Goal: Check status: Check status

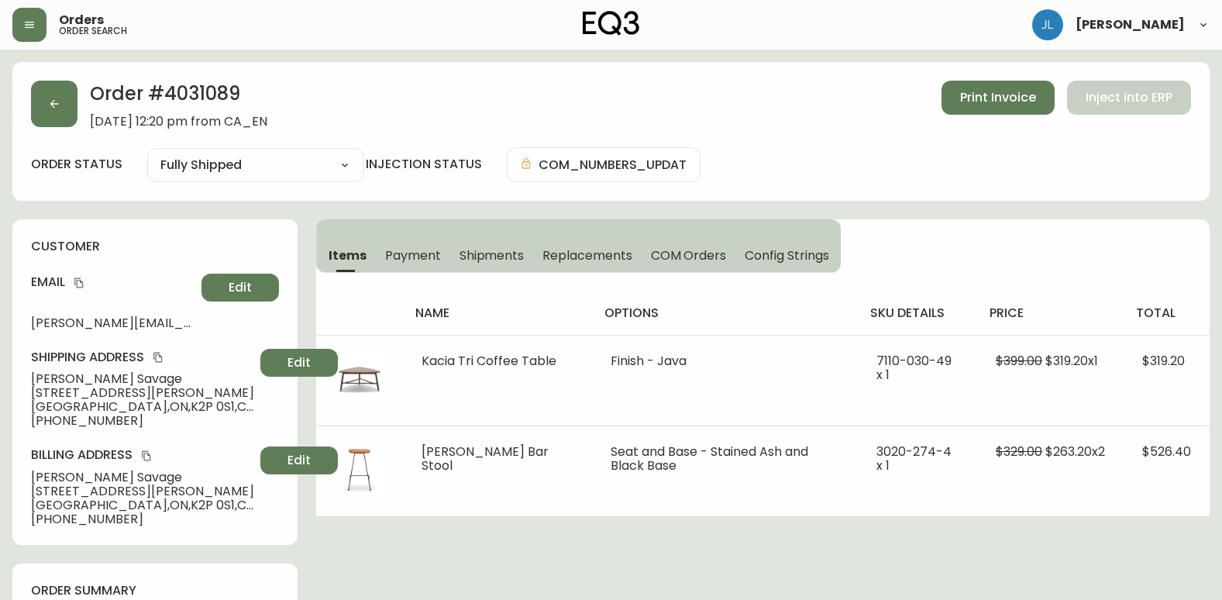
select select "FULLY_SHIPPED"
click at [60, 115] on button "button" at bounding box center [54, 104] width 46 height 46
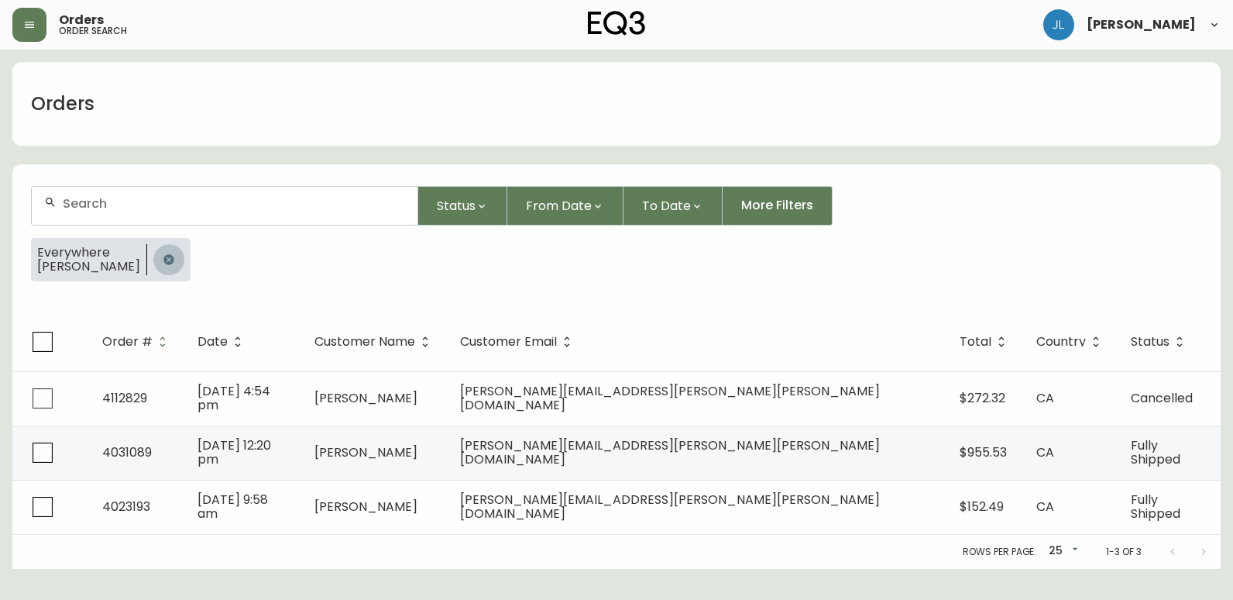
click at [163, 259] on icon "button" at bounding box center [168, 259] width 10 height 10
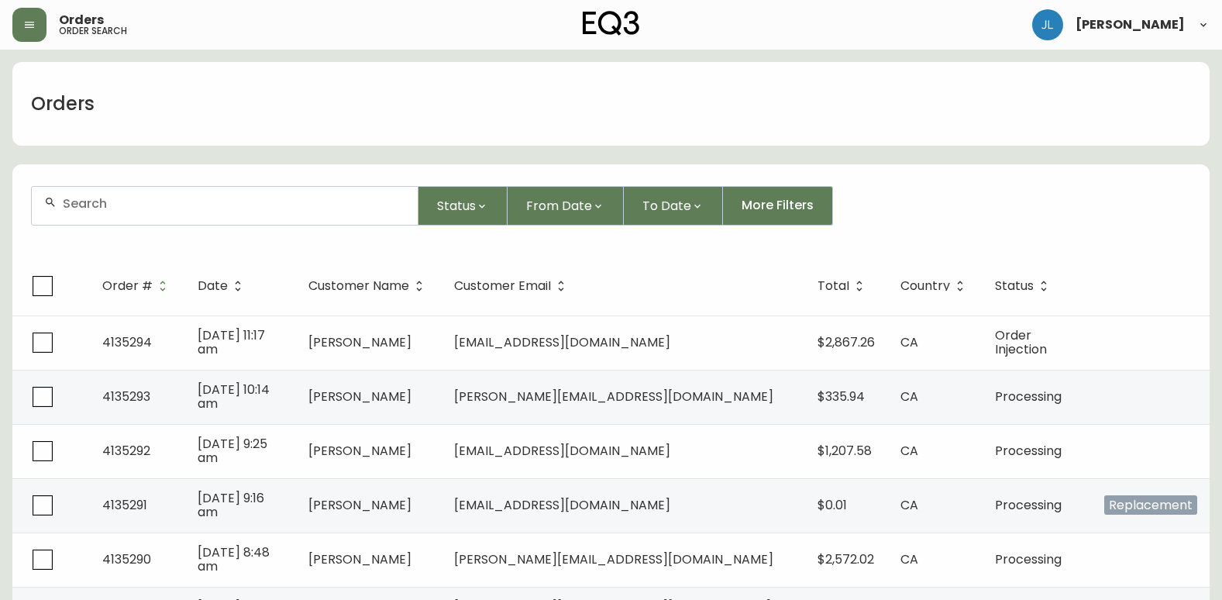
click at [196, 215] on div at bounding box center [225, 206] width 386 height 38
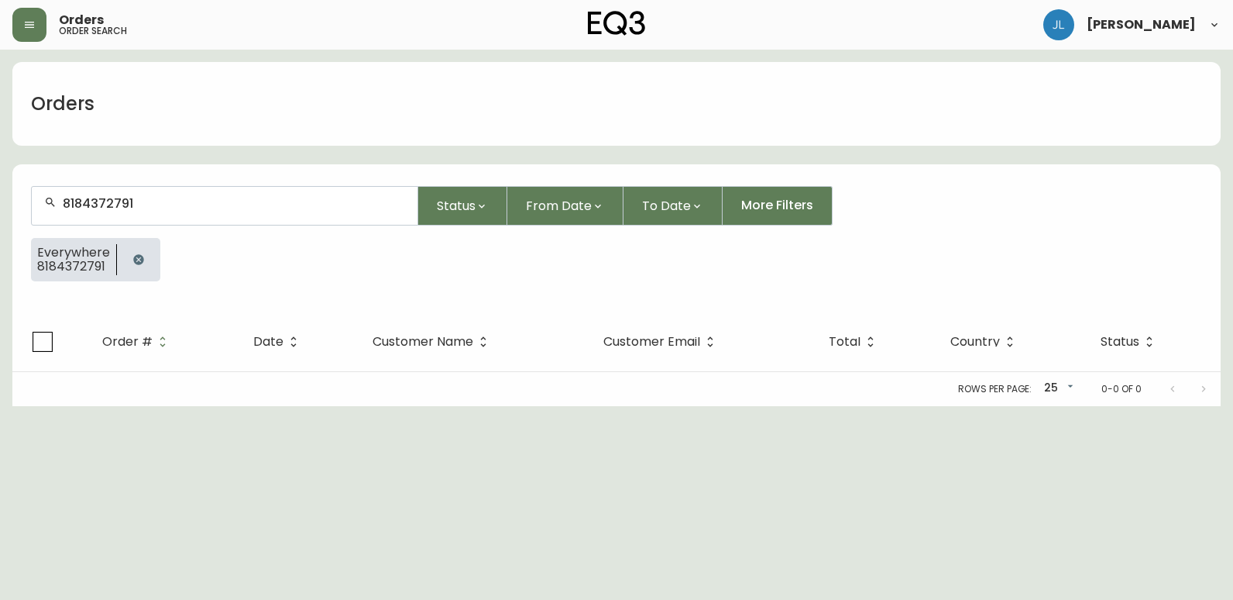
type input "8184372791"
drag, startPoint x: 9, startPoint y: 439, endPoint x: 103, endPoint y: 301, distance: 166.1
click at [15, 406] on html "Orders order search [PERSON_NAME] Orders 8184372791 Status From Date To Date Mo…" at bounding box center [616, 203] width 1233 height 406
click at [138, 254] on icon "button" at bounding box center [138, 259] width 12 height 12
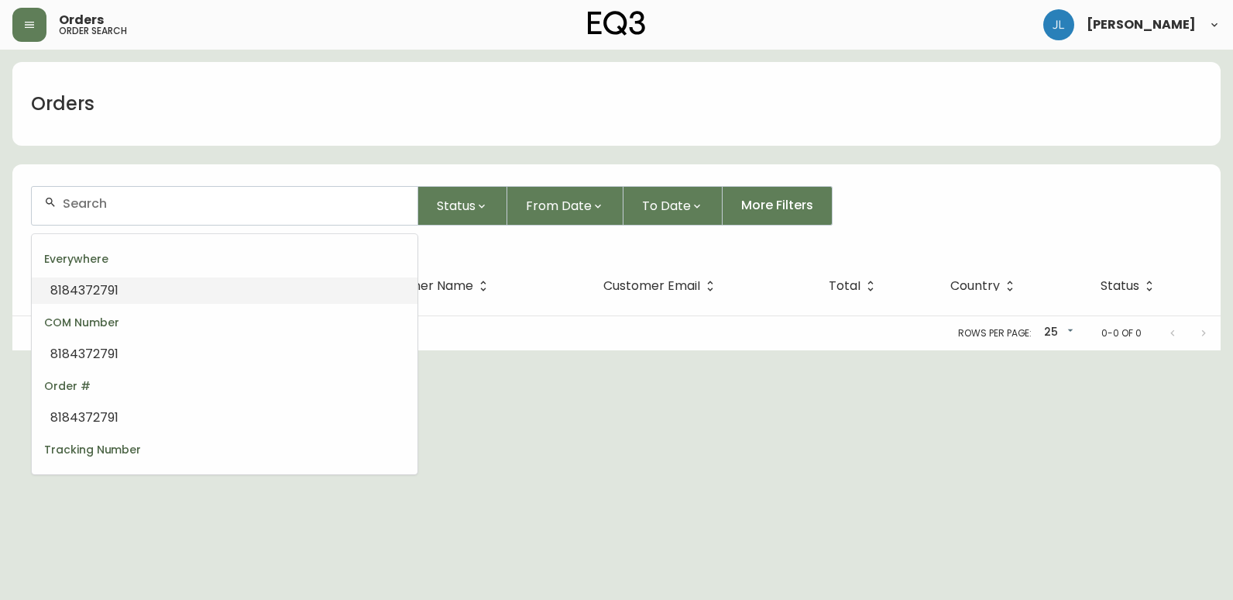
click at [166, 201] on input "text" at bounding box center [234, 203] width 342 height 15
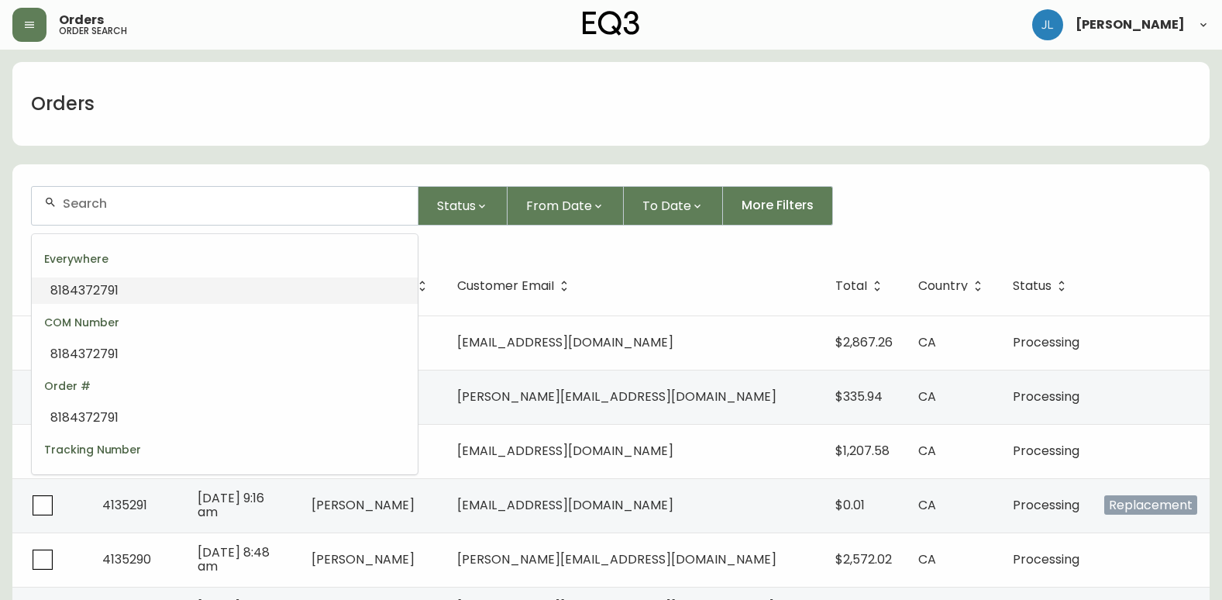
paste input "[PERSON_NAME][EMAIL_ADDRESS][PERSON_NAME][DOMAIN_NAME]"
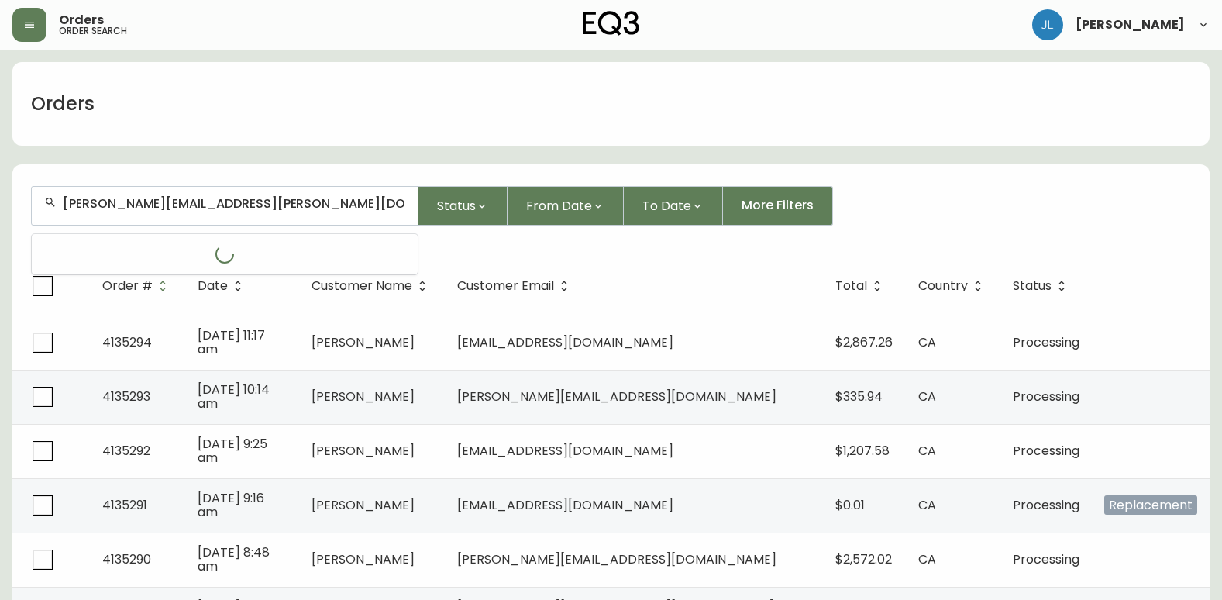
type input "[PERSON_NAME][EMAIL_ADDRESS][PERSON_NAME][DOMAIN_NAME]"
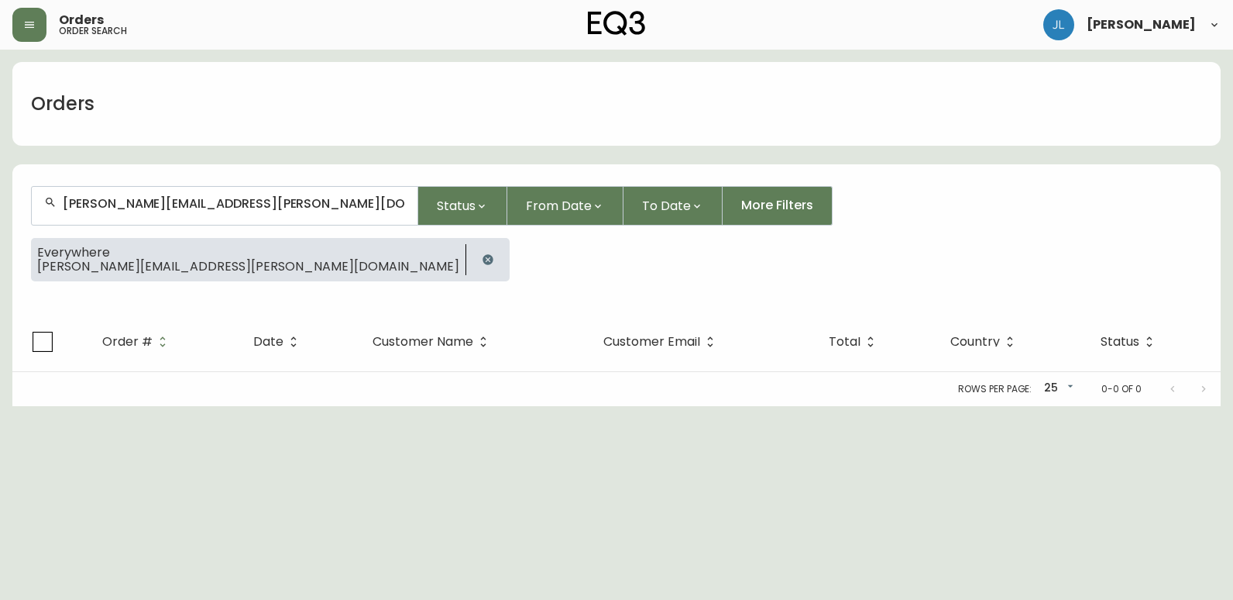
click at [482, 262] on icon "button" at bounding box center [488, 259] width 12 height 12
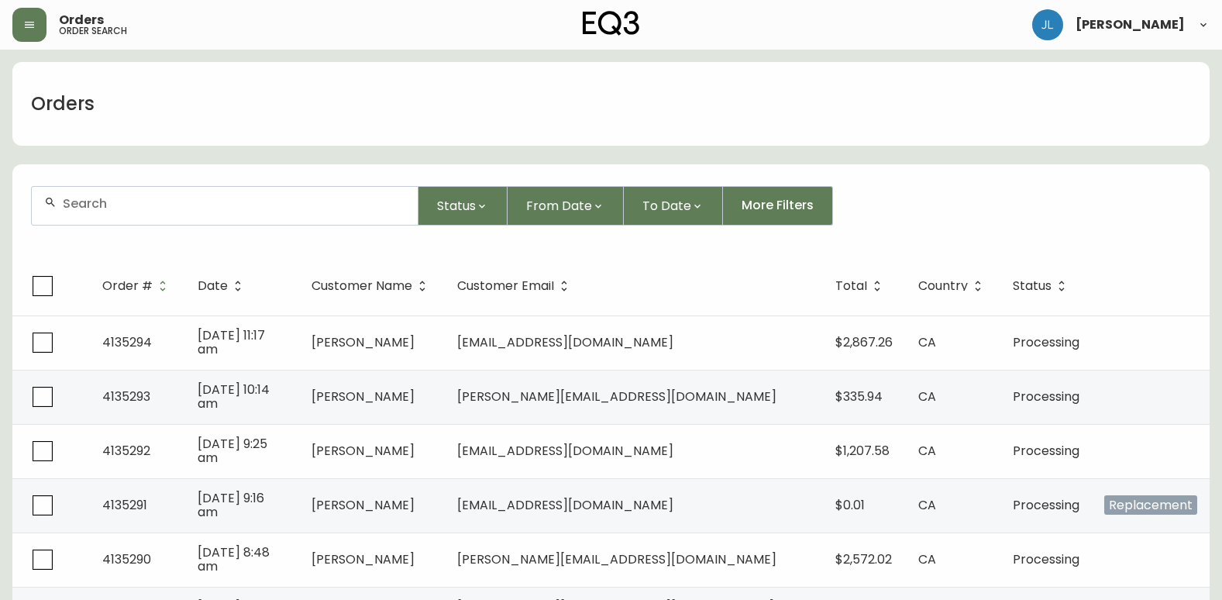
click at [194, 206] on input "text" at bounding box center [234, 203] width 342 height 15
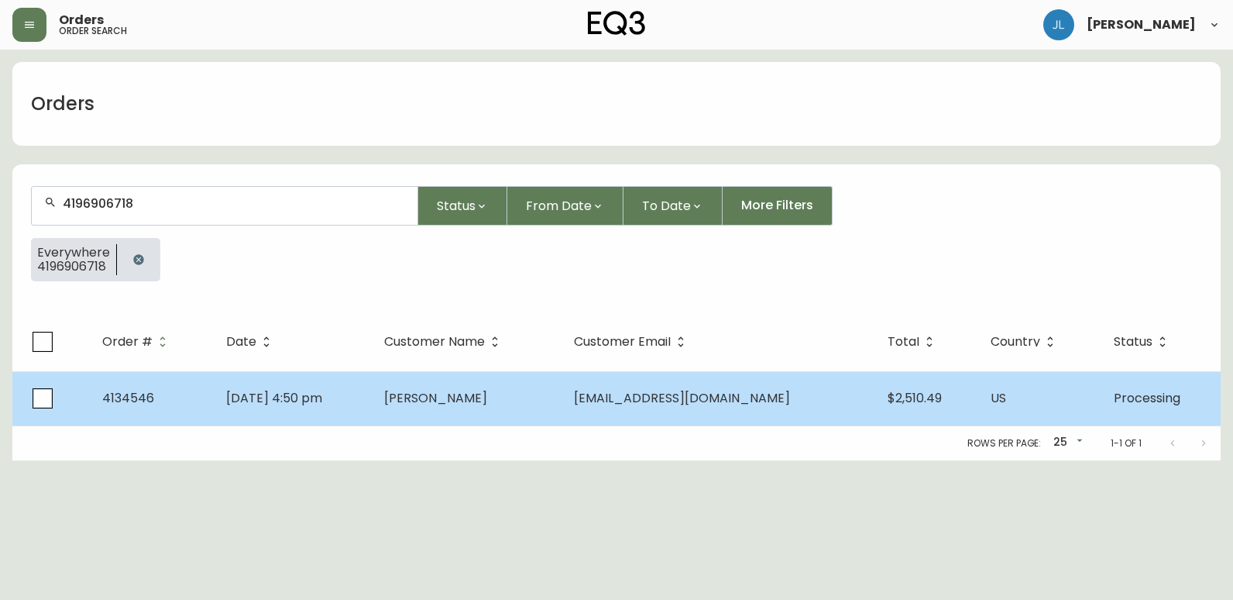
type input "4196906718"
click at [371, 412] on td "[DATE] 4:50 pm" at bounding box center [292, 398] width 157 height 54
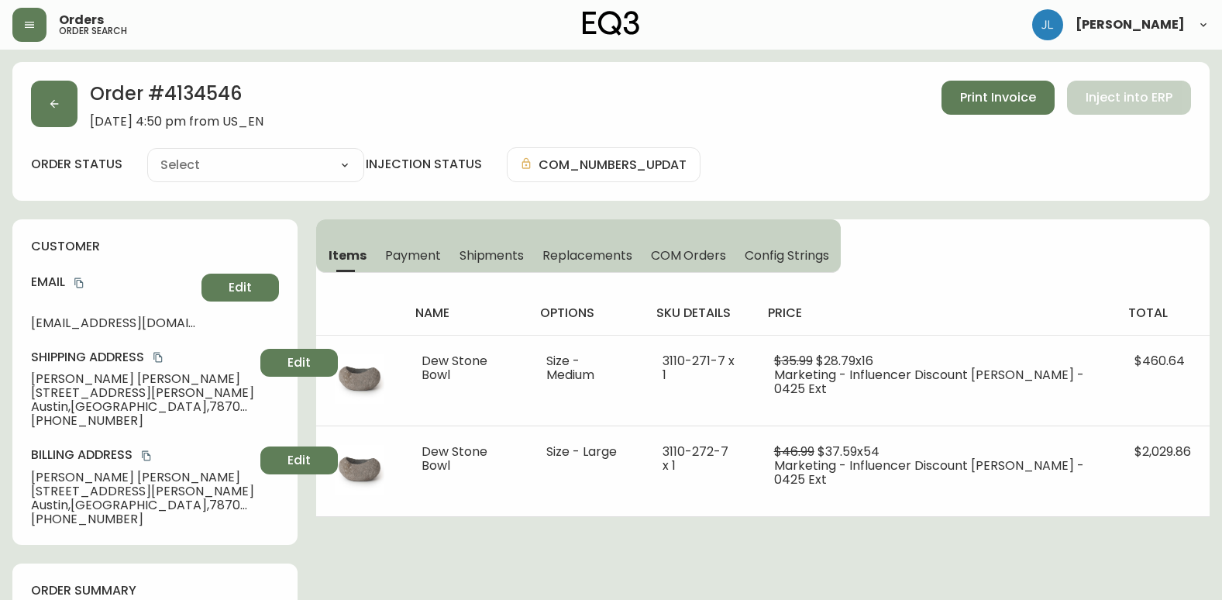
type input "Processing"
select select "PROCESSING"
drag, startPoint x: 205, startPoint y: 93, endPoint x: 172, endPoint y: 92, distance: 33.3
click at [172, 92] on h2 "Order # 4134546" at bounding box center [177, 98] width 174 height 34
copy h2 "134546"
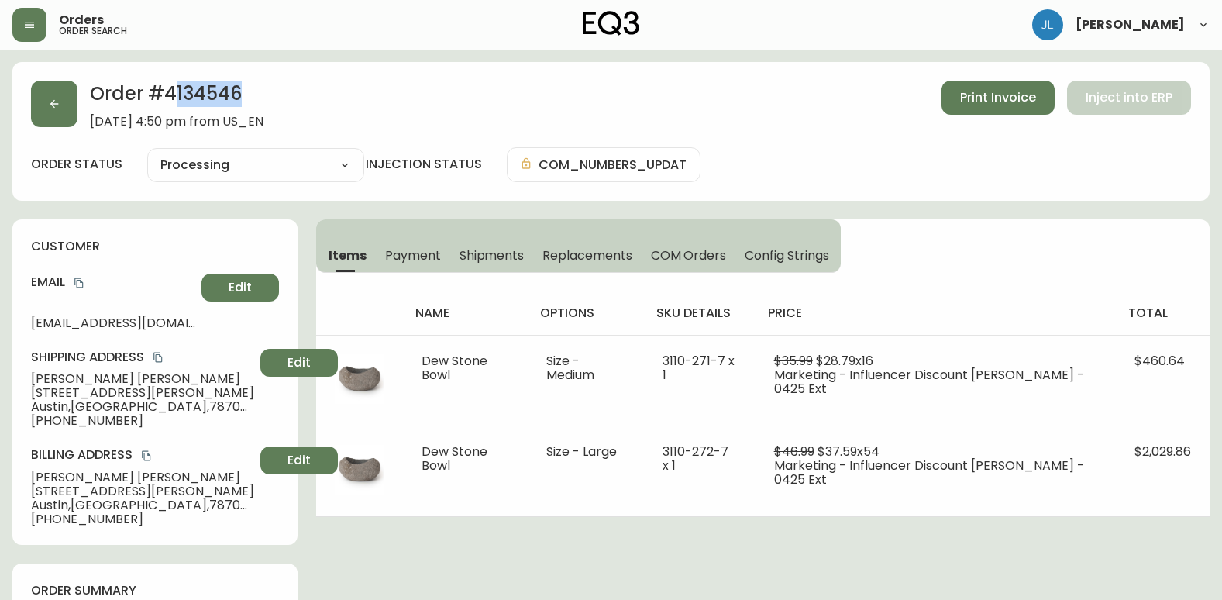
click at [334, 98] on div "Order # 4134546 [DATE] 4:50 pm from US_EN Print Invoice Inject into ERP" at bounding box center [611, 105] width 1160 height 48
drag, startPoint x: 268, startPoint y: 97, endPoint x: 169, endPoint y: 93, distance: 99.2
click at [169, 93] on h2 "Order # 4134546" at bounding box center [177, 98] width 174 height 34
copy h2 "4134546"
click at [707, 107] on div "Order # 4134546 [DATE] 4:50 pm from US_EN Print Invoice Inject into ERP" at bounding box center [611, 105] width 1160 height 48
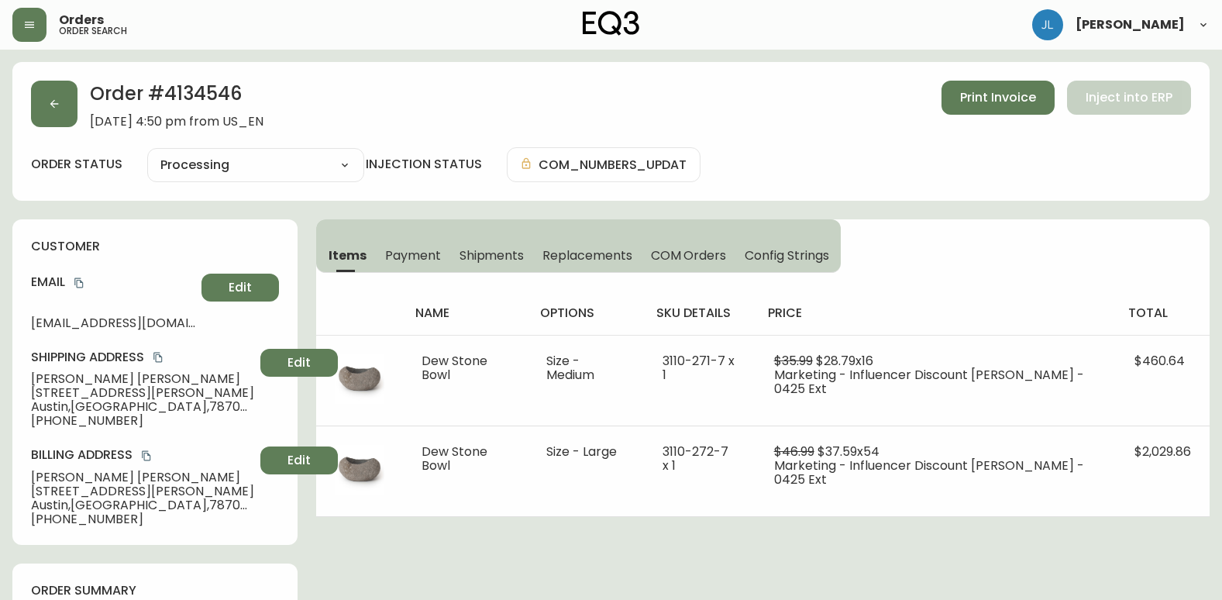
click at [43, 103] on button "button" at bounding box center [54, 104] width 46 height 46
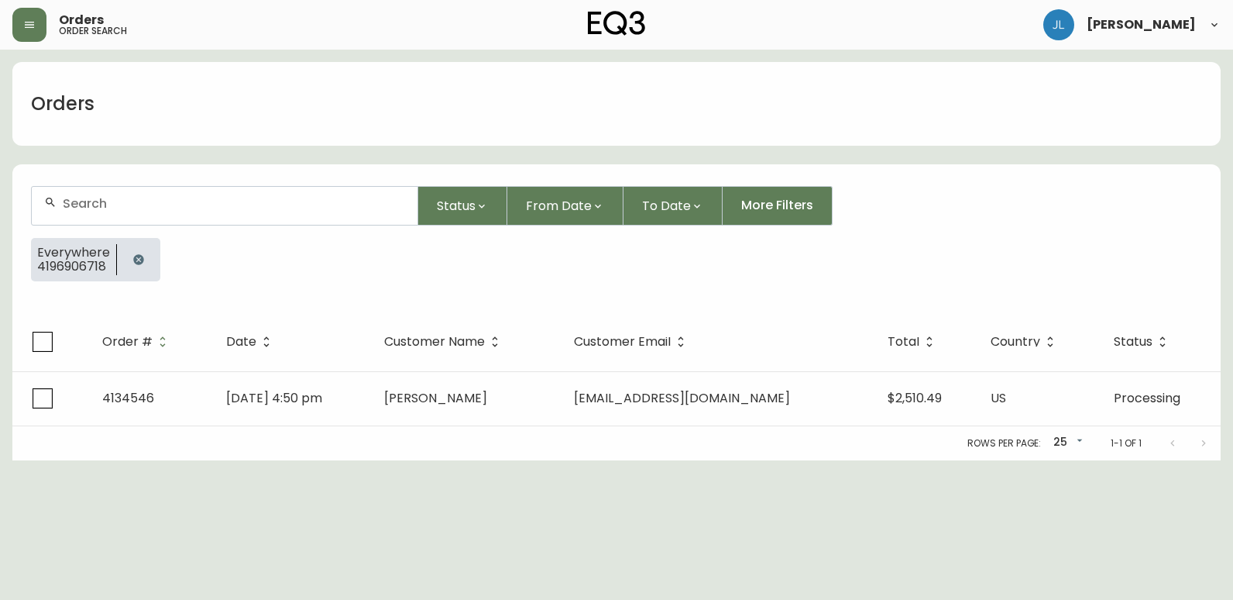
click at [132, 259] on icon "button" at bounding box center [138, 259] width 12 height 12
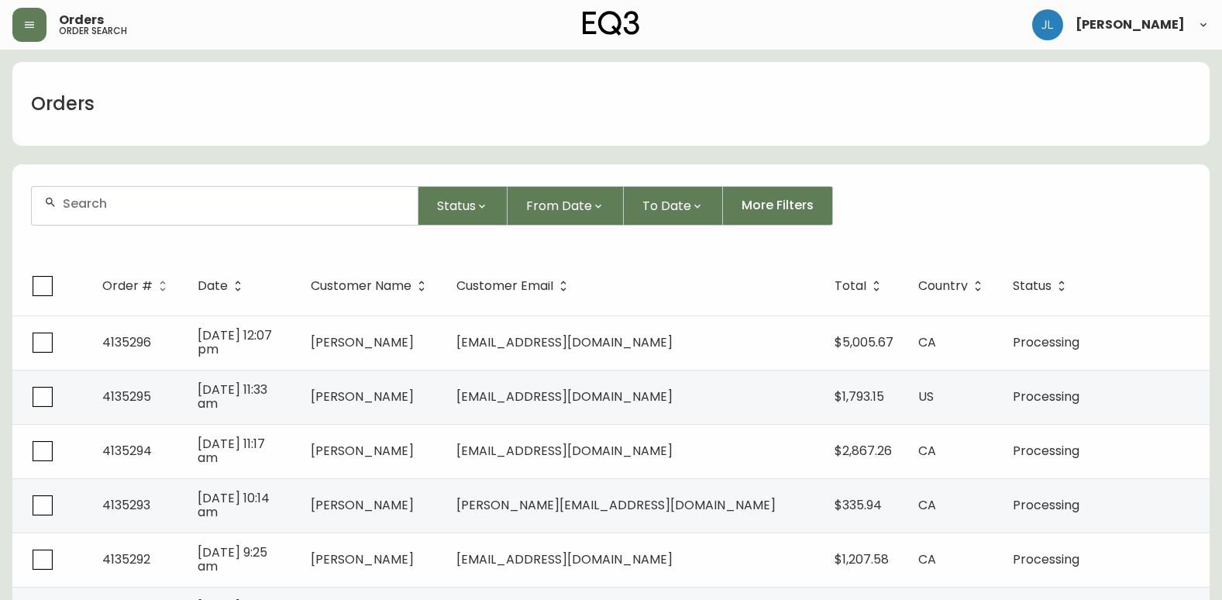
click at [97, 205] on input "text" at bounding box center [234, 203] width 342 height 15
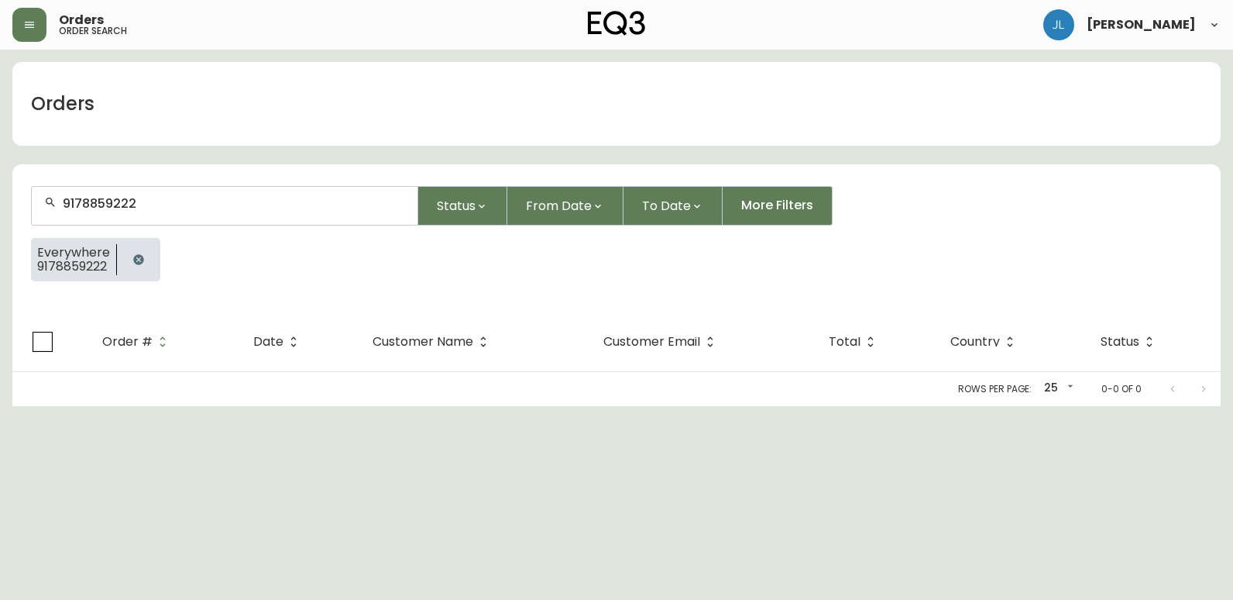
type input "9178859222"
click at [132, 257] on icon "button" at bounding box center [138, 259] width 12 height 12
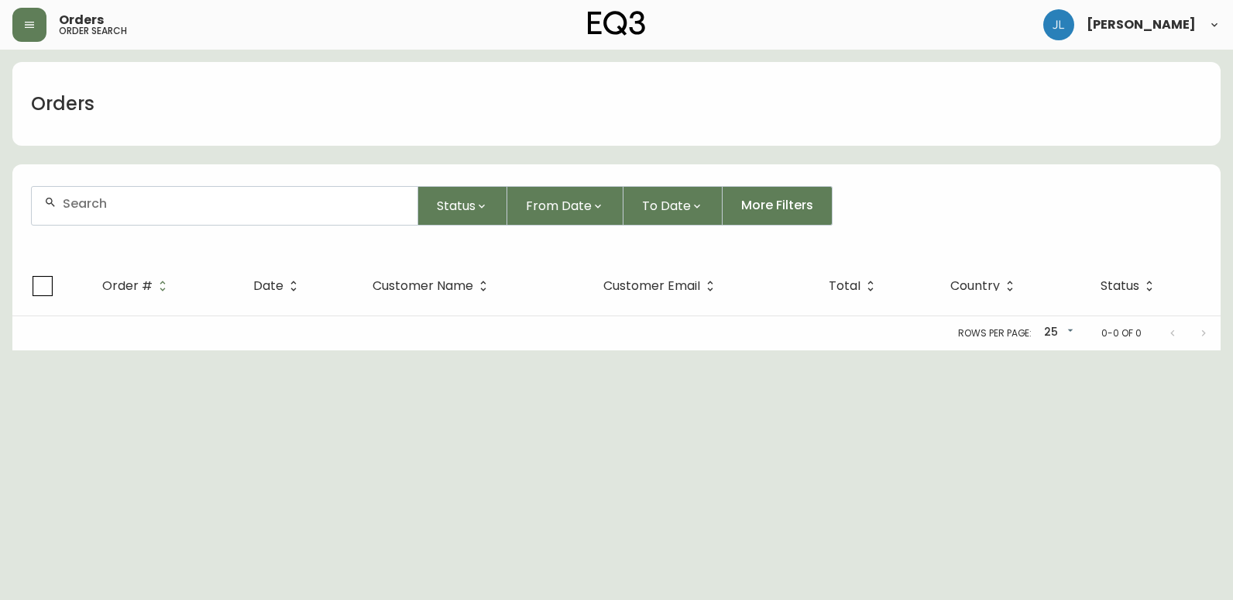
click at [174, 212] on div at bounding box center [225, 206] width 386 height 38
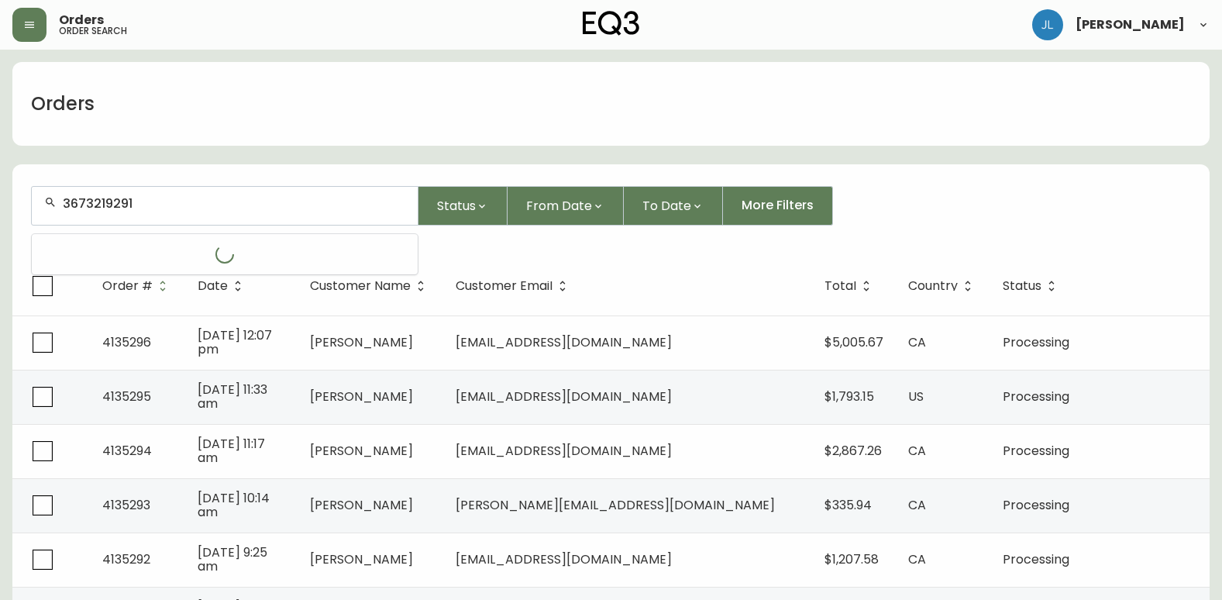
type input "3673219291"
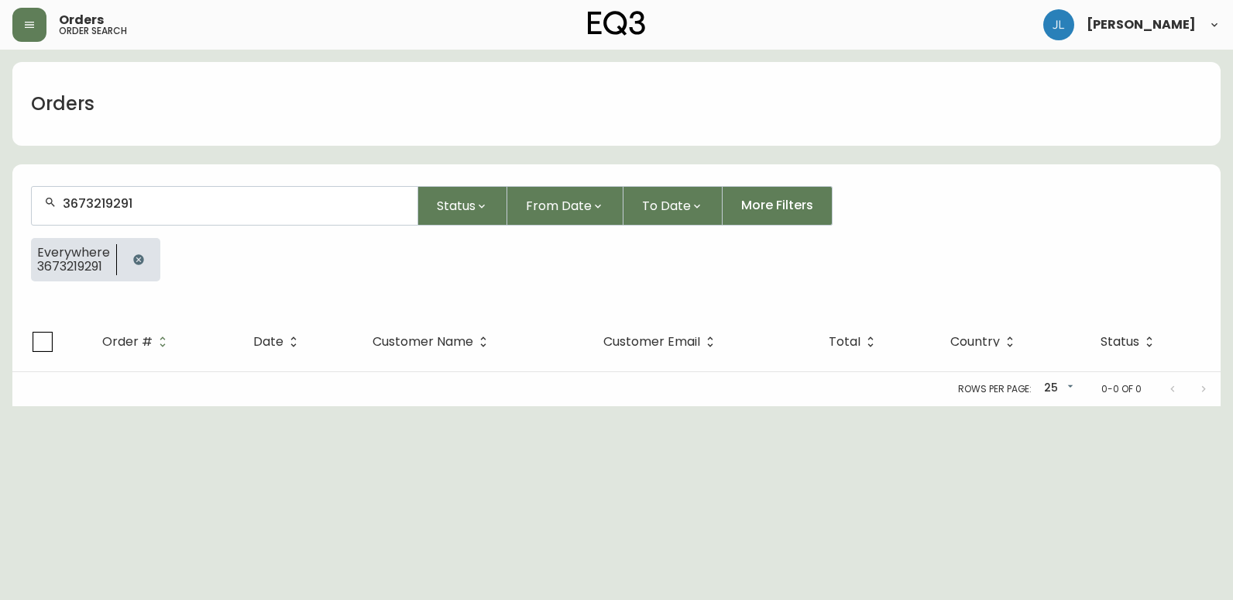
click at [138, 258] on icon "button" at bounding box center [138, 259] width 12 height 12
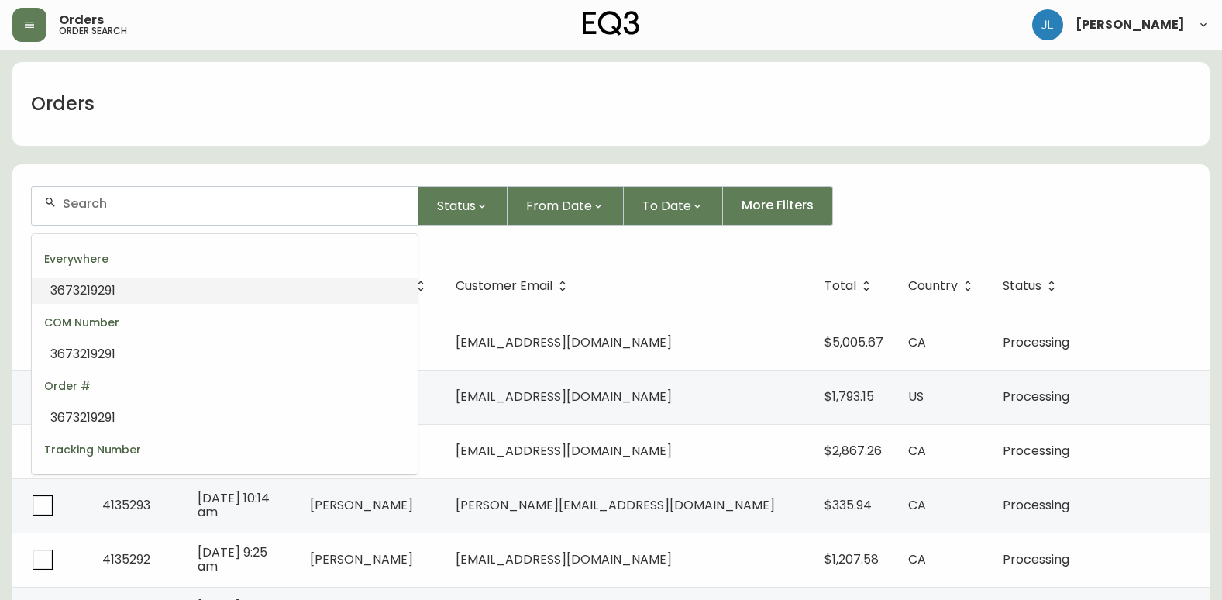
click at [136, 205] on input "text" at bounding box center [234, 203] width 342 height 15
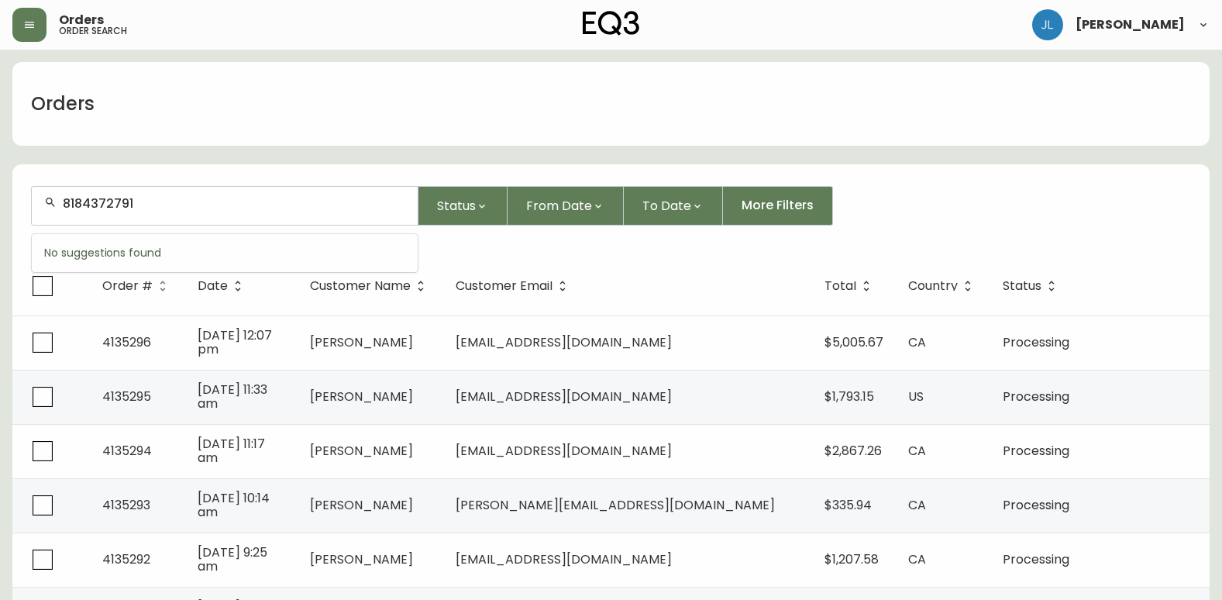
type input "8184372791"
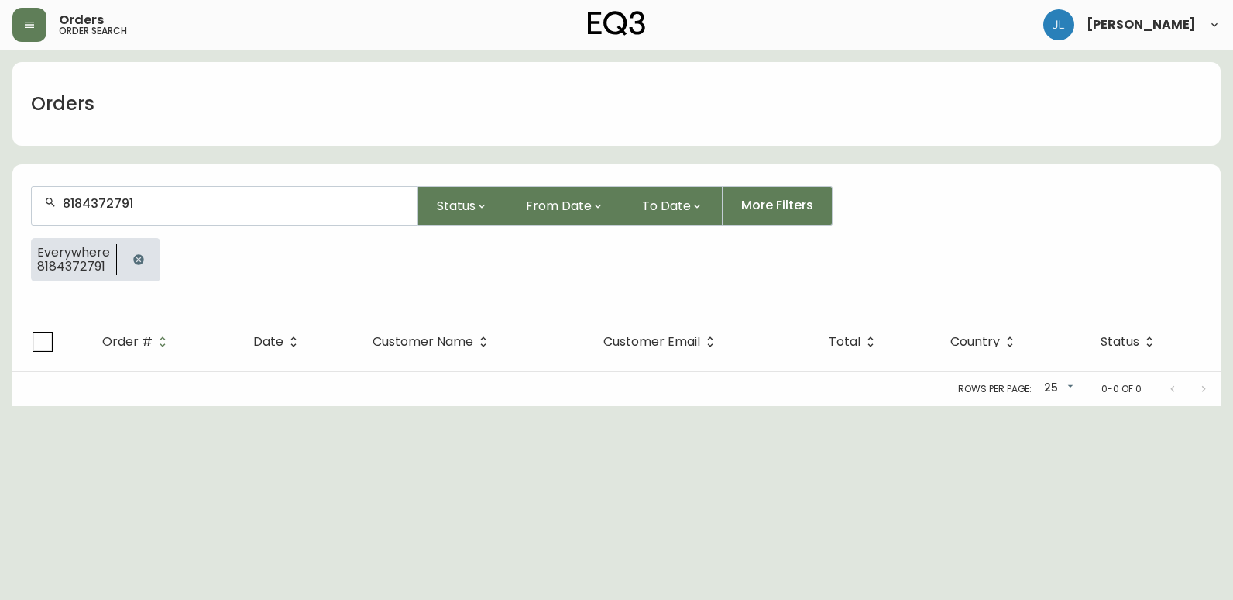
click at [138, 255] on icon "button" at bounding box center [138, 259] width 10 height 10
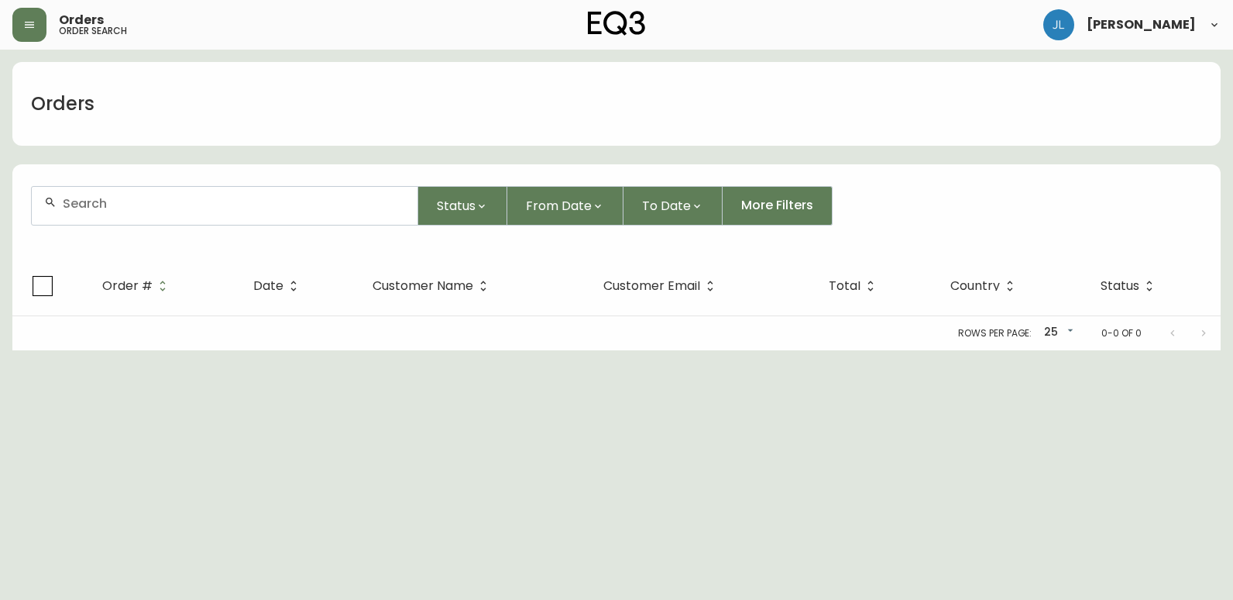
click at [160, 215] on div at bounding box center [225, 206] width 386 height 38
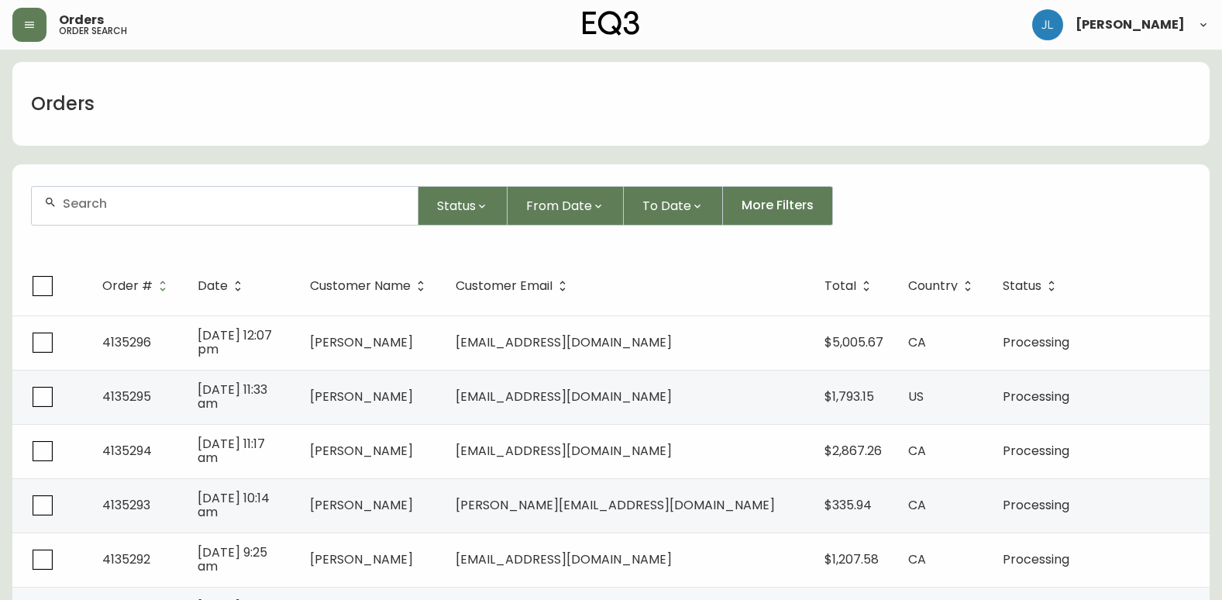
click at [161, 210] on input "text" at bounding box center [234, 203] width 342 height 15
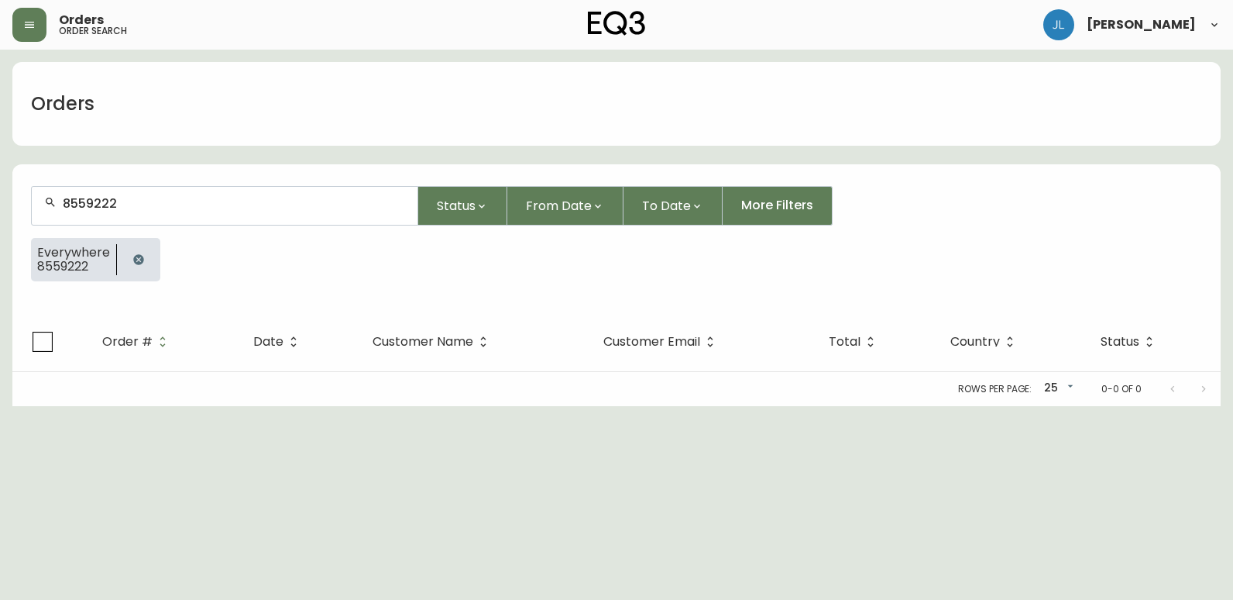
type input "8559222"
click at [146, 254] on button "button" at bounding box center [138, 259] width 31 height 31
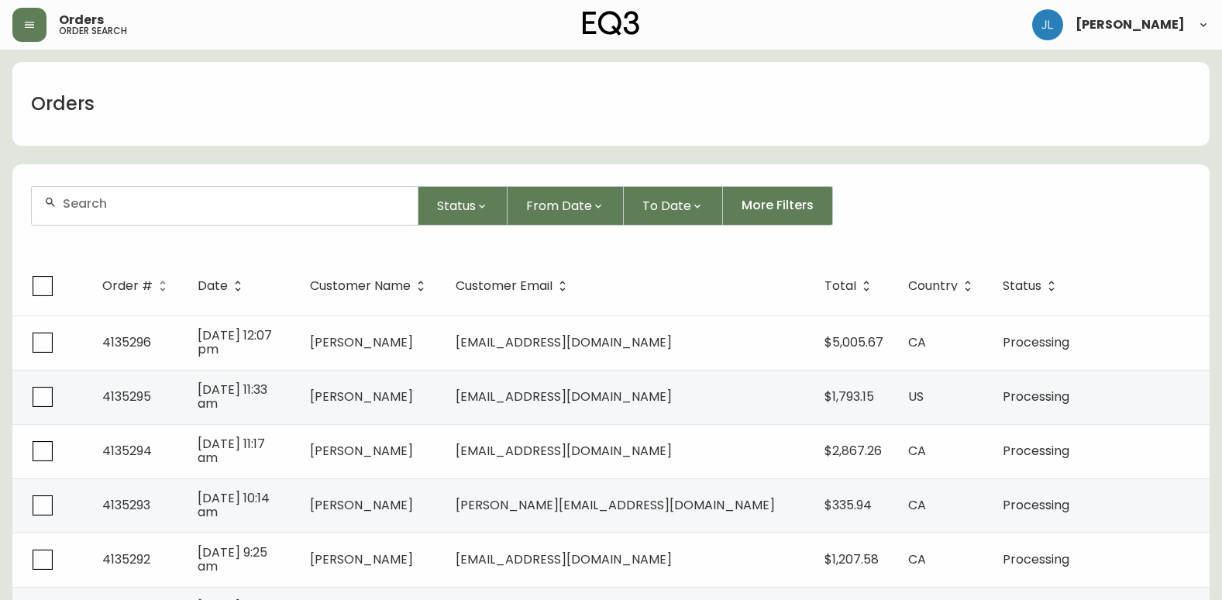
click at [277, 194] on div at bounding box center [225, 206] width 386 height 38
paste input "4134640"
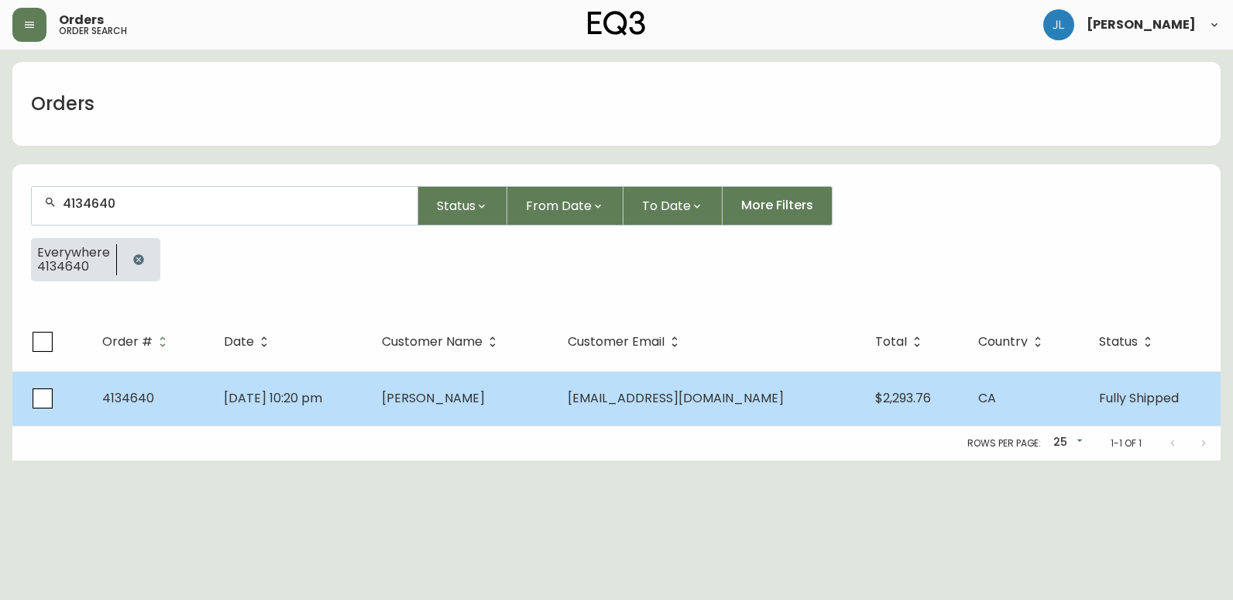
type input "4134640"
click at [369, 421] on td "[DATE] 10:20 pm" at bounding box center [290, 398] width 157 height 54
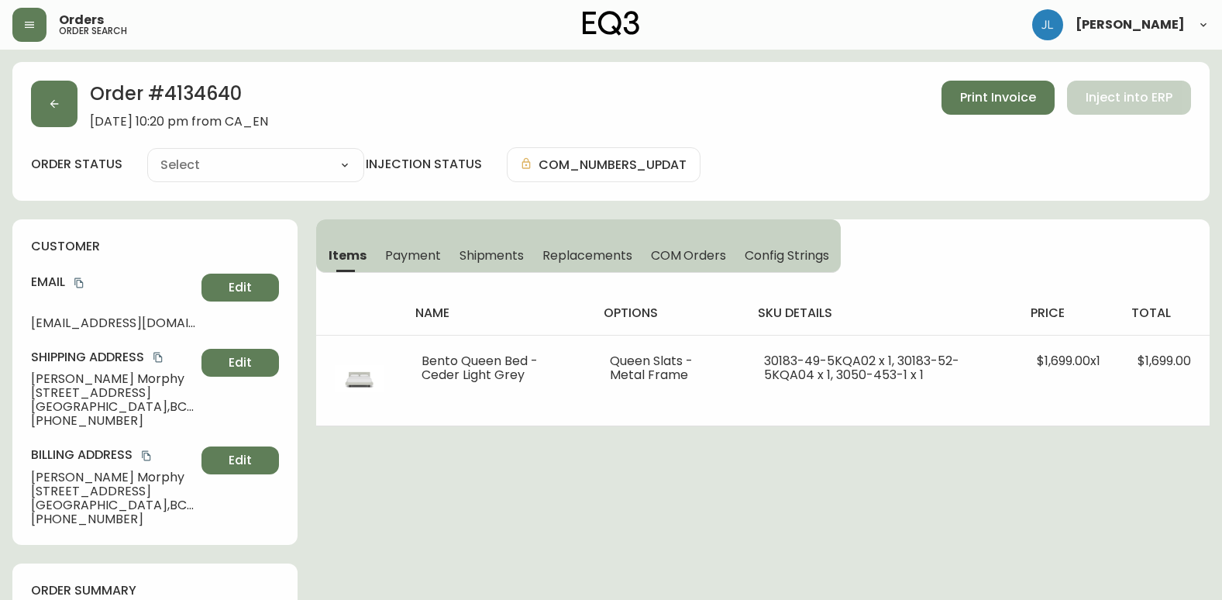
type input "Fully Shipped"
select select "FULLY_SHIPPED"
drag, startPoint x: 230, startPoint y: 91, endPoint x: 158, endPoint y: 108, distance: 74.2
click at [158, 108] on h2 "Order # 4134640" at bounding box center [179, 98] width 178 height 34
copy h2 "4134640"
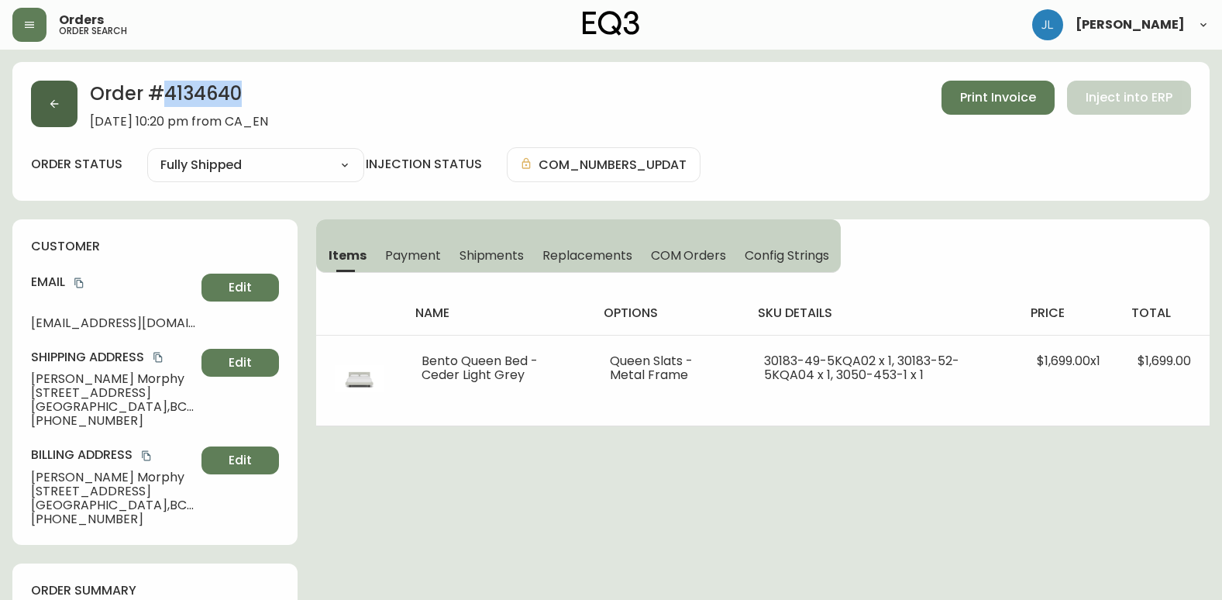
click at [58, 99] on icon "button" at bounding box center [54, 104] width 12 height 12
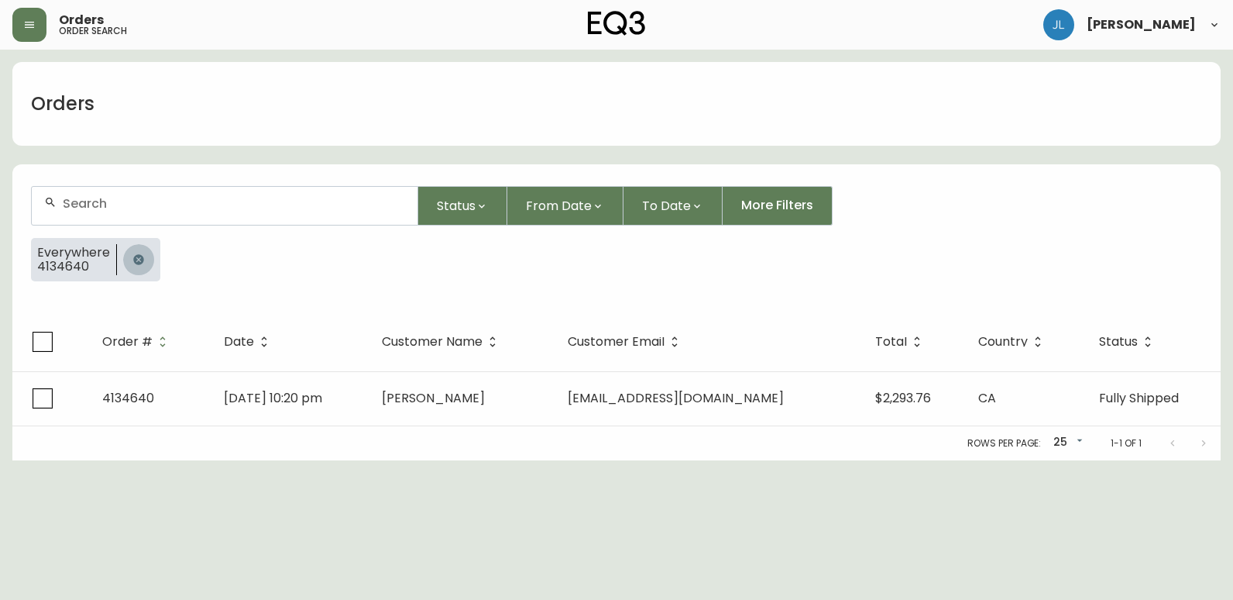
click at [138, 259] on icon "button" at bounding box center [138, 259] width 12 height 12
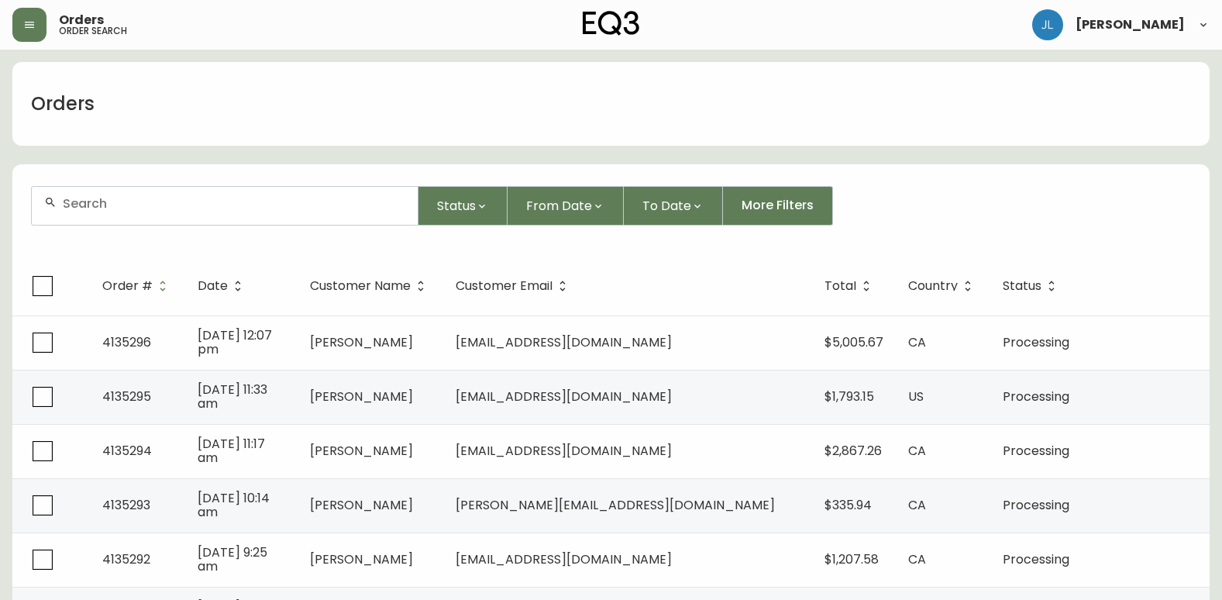
click at [151, 206] on input "text" at bounding box center [234, 203] width 342 height 15
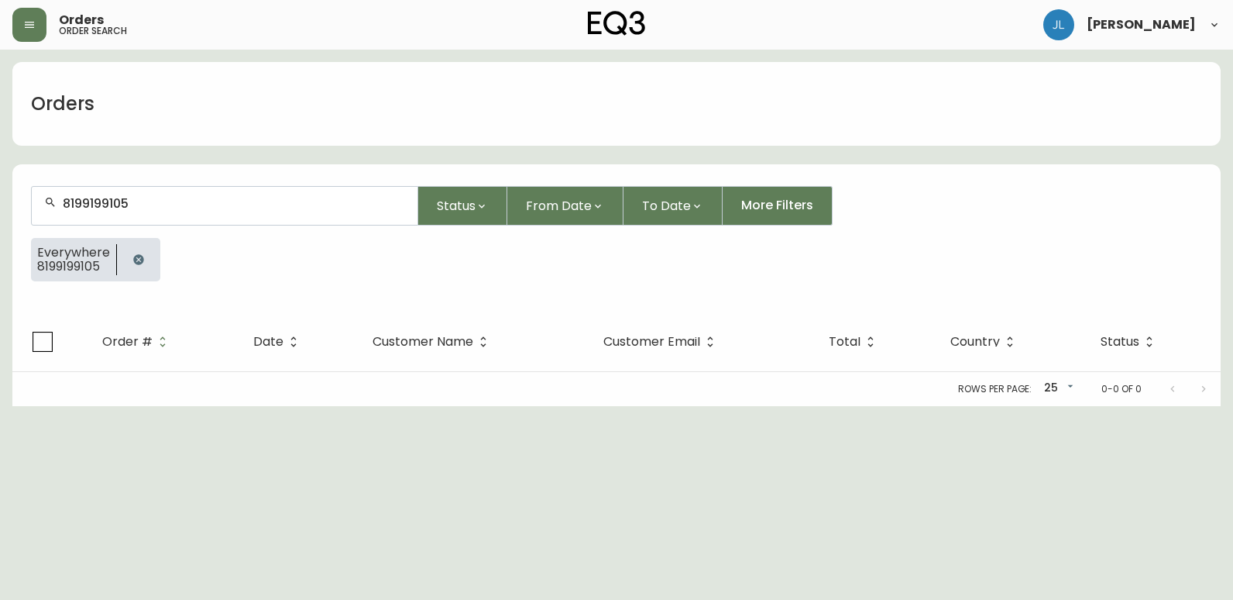
type input "8199199105"
click at [134, 260] on icon "button" at bounding box center [138, 259] width 10 height 10
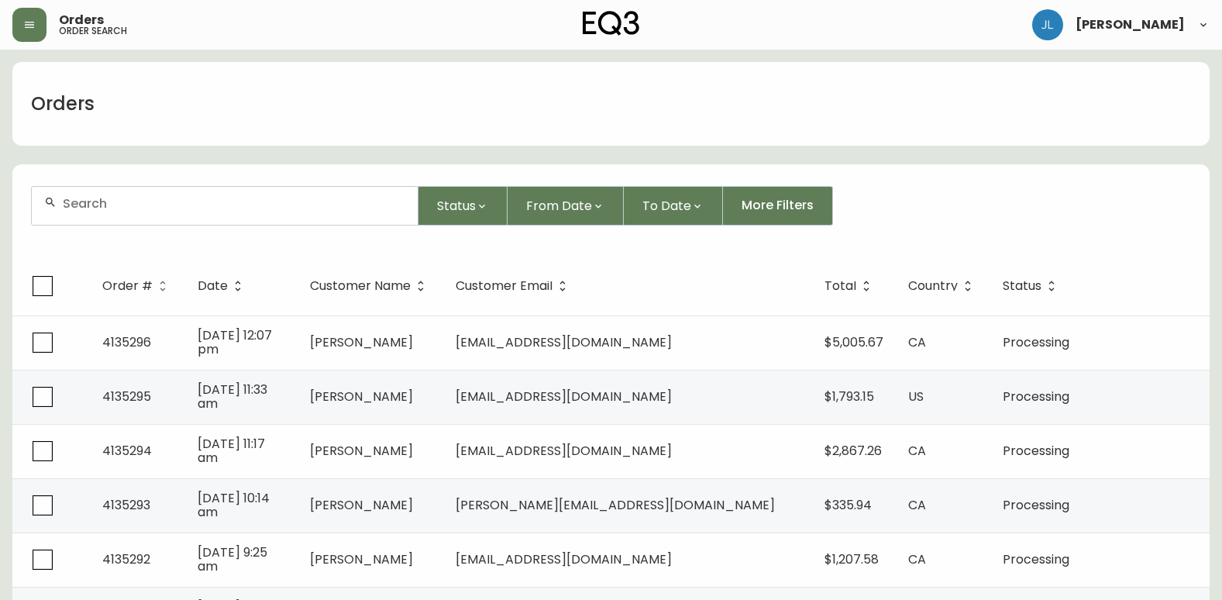
click at [57, 205] on div at bounding box center [225, 206] width 386 height 38
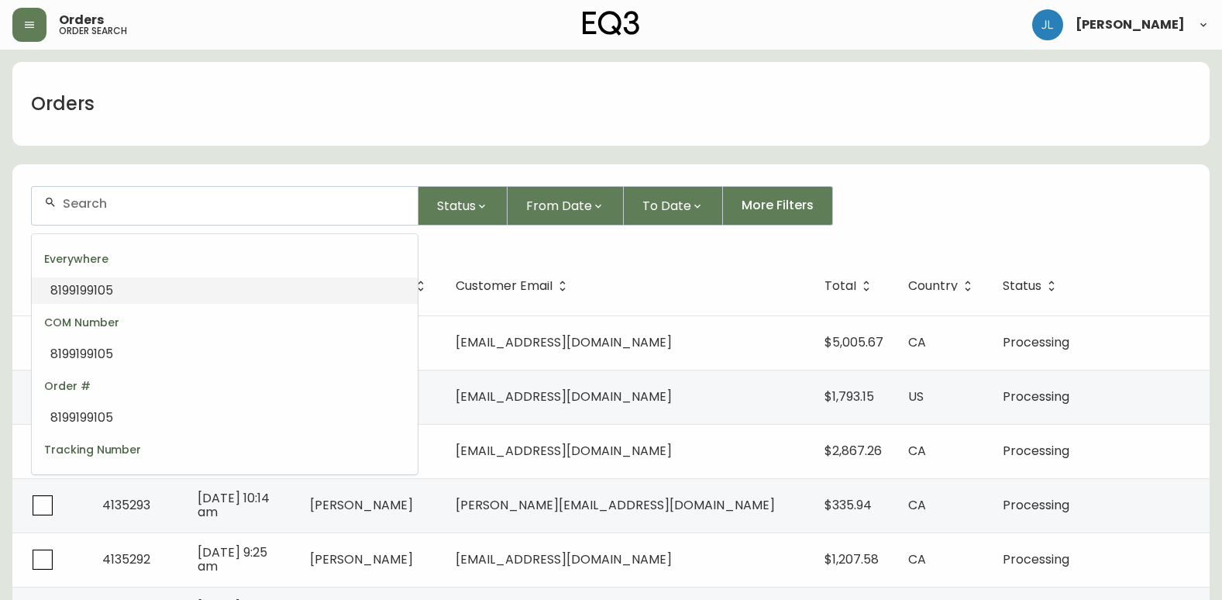
click at [109, 198] on input "text" at bounding box center [234, 203] width 342 height 15
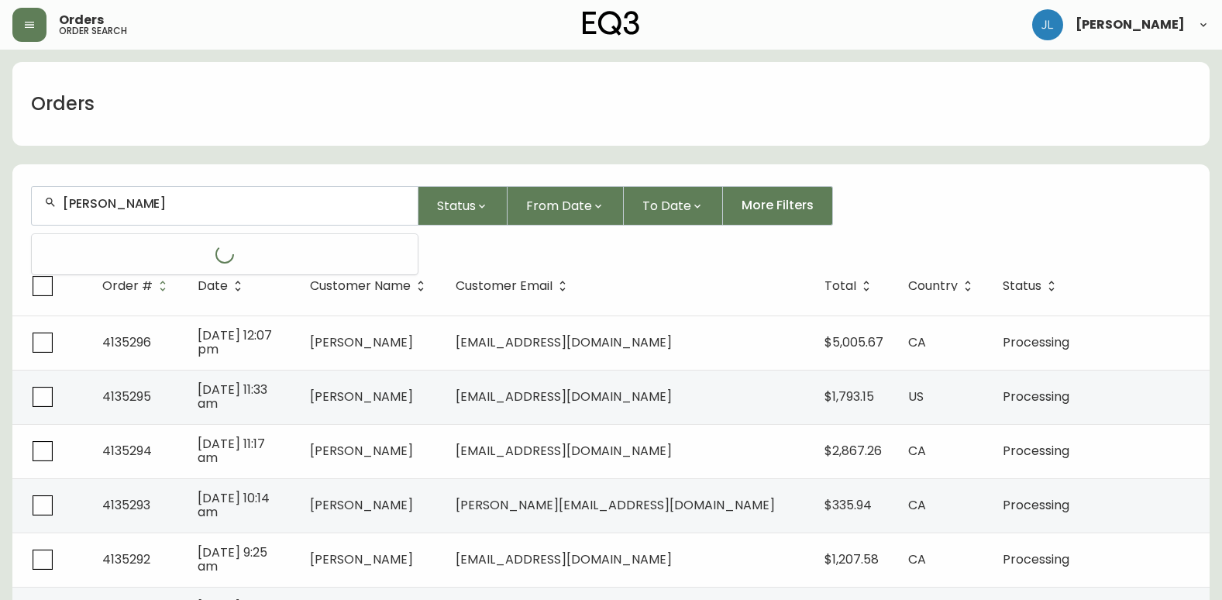
type input "[PERSON_NAME]"
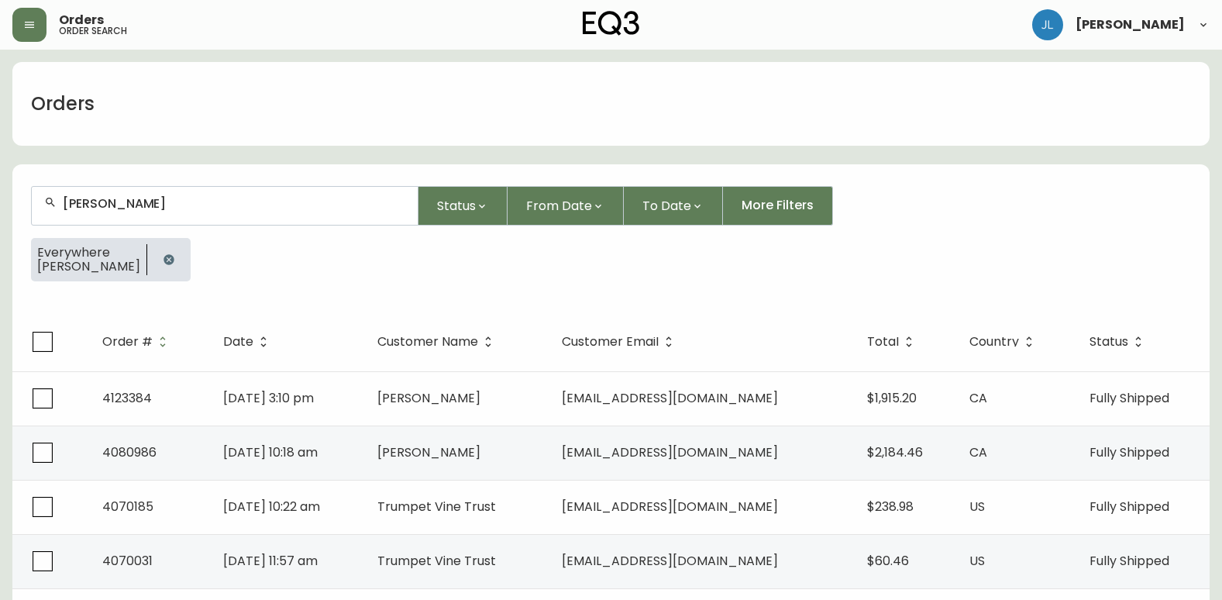
click at [163, 257] on icon "button" at bounding box center [168, 259] width 10 height 10
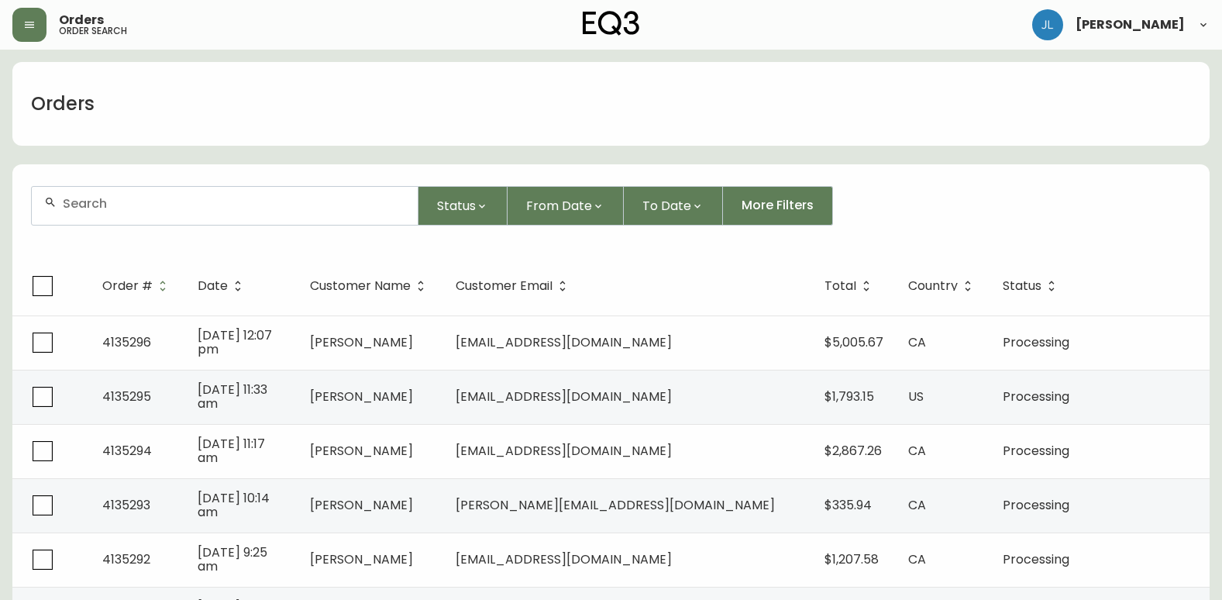
click at [98, 205] on input "text" at bounding box center [234, 203] width 342 height 15
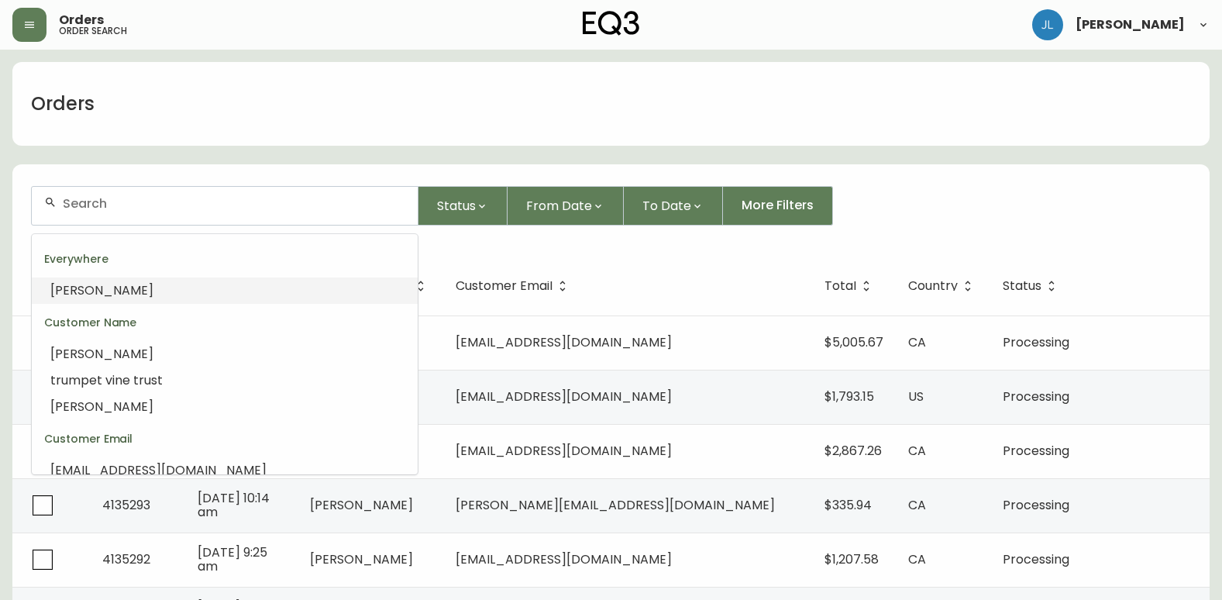
paste input "4135148"
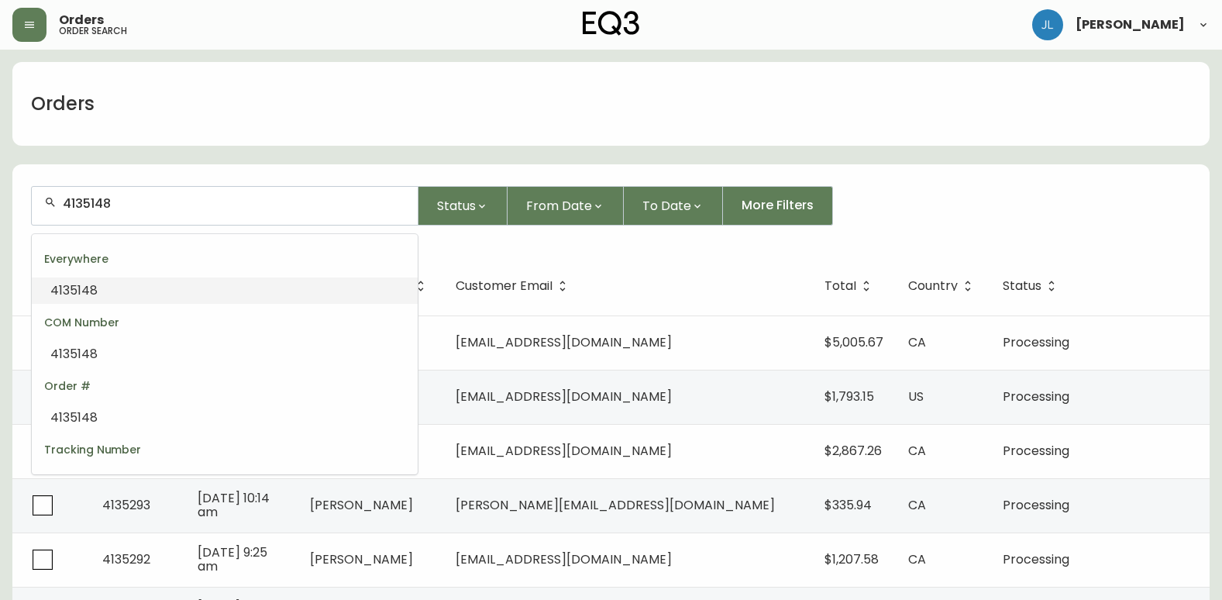
type input "4135148"
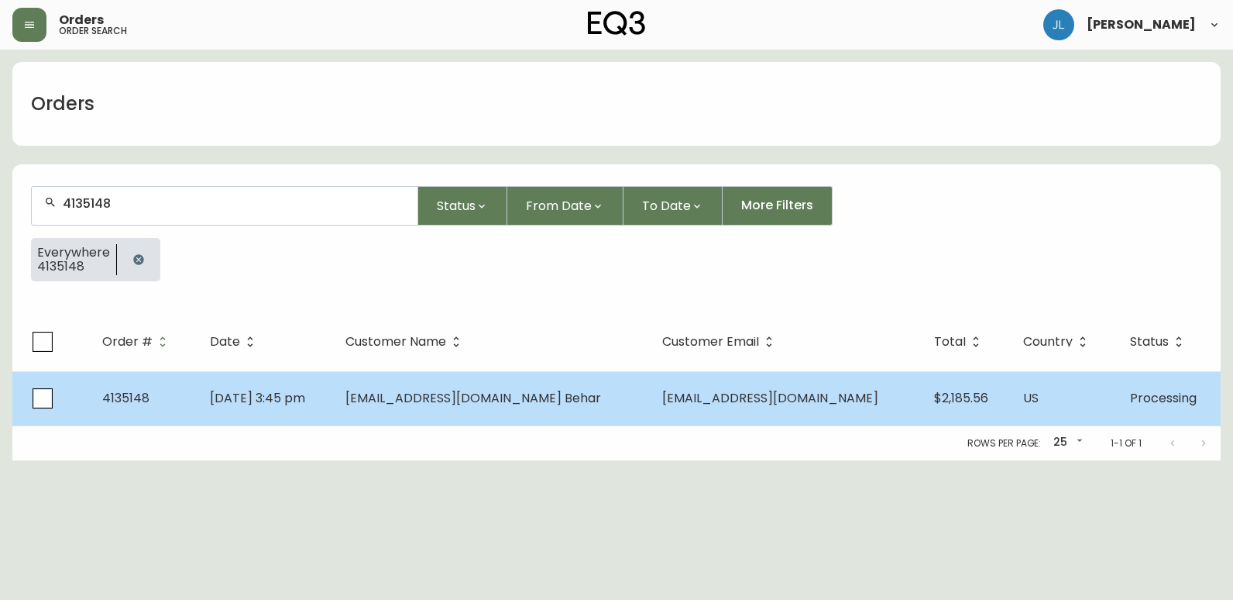
click at [407, 390] on td "[EMAIL_ADDRESS][DOMAIN_NAME] Behar" at bounding box center [491, 398] width 317 height 54
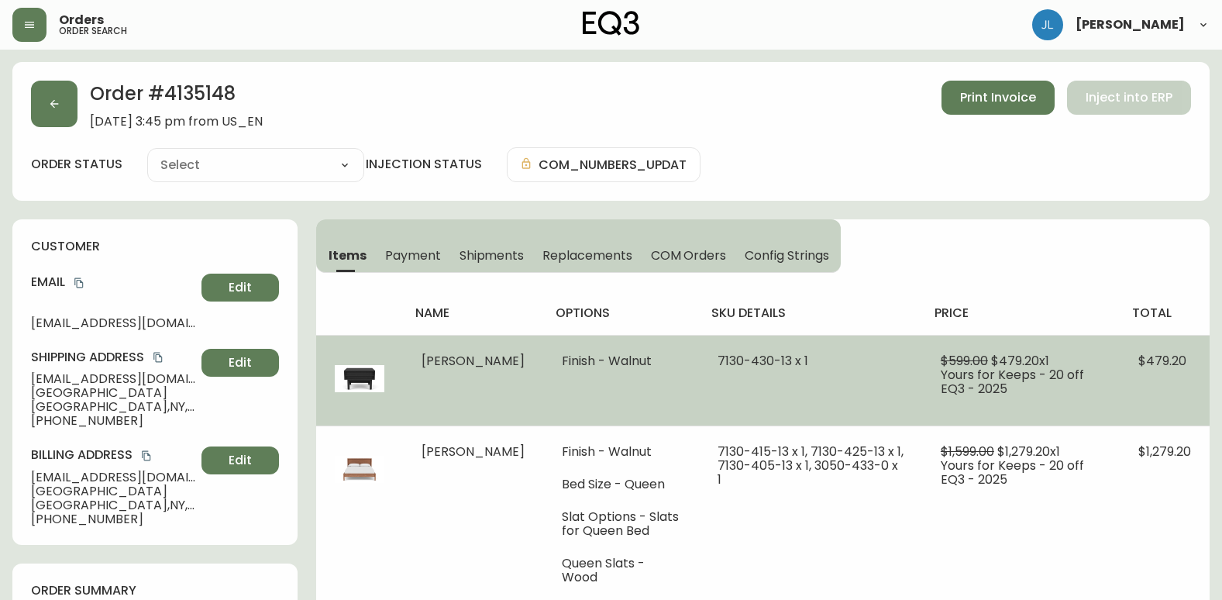
type input "Processing"
select select "PROCESSING"
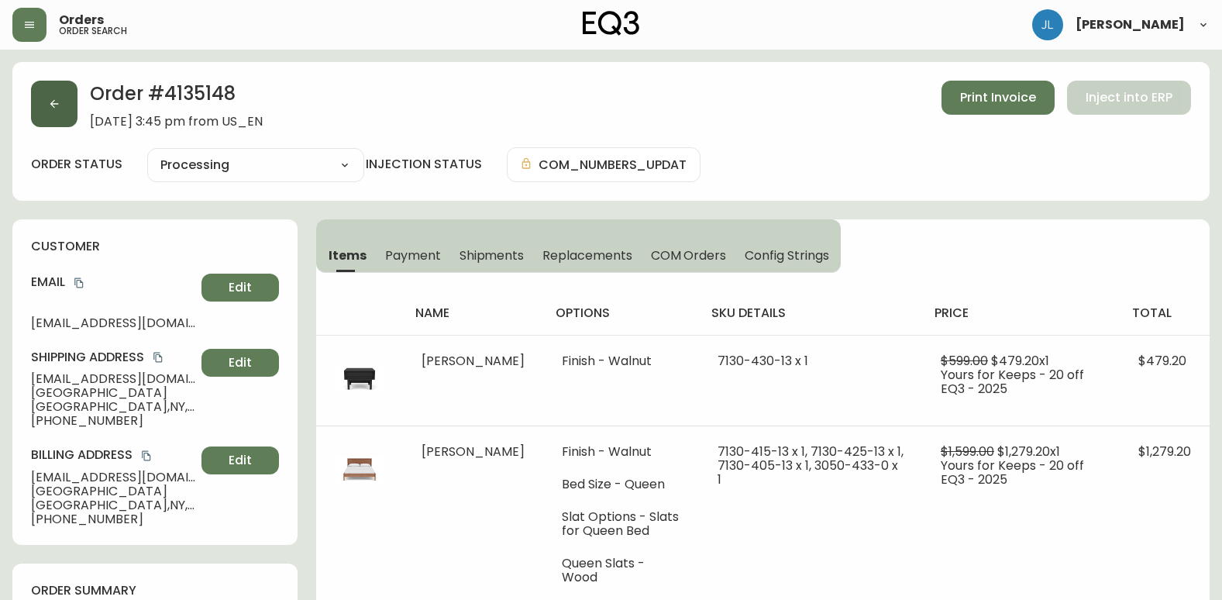
click at [59, 110] on button "button" at bounding box center [54, 104] width 46 height 46
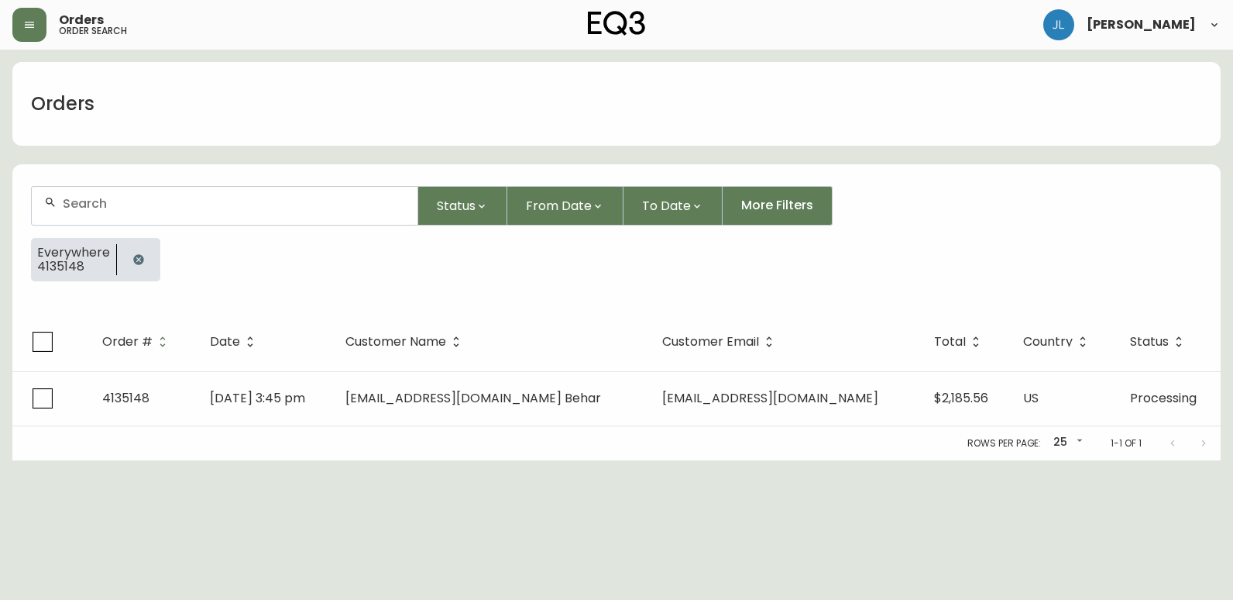
click at [142, 256] on icon "button" at bounding box center [138, 259] width 12 height 12
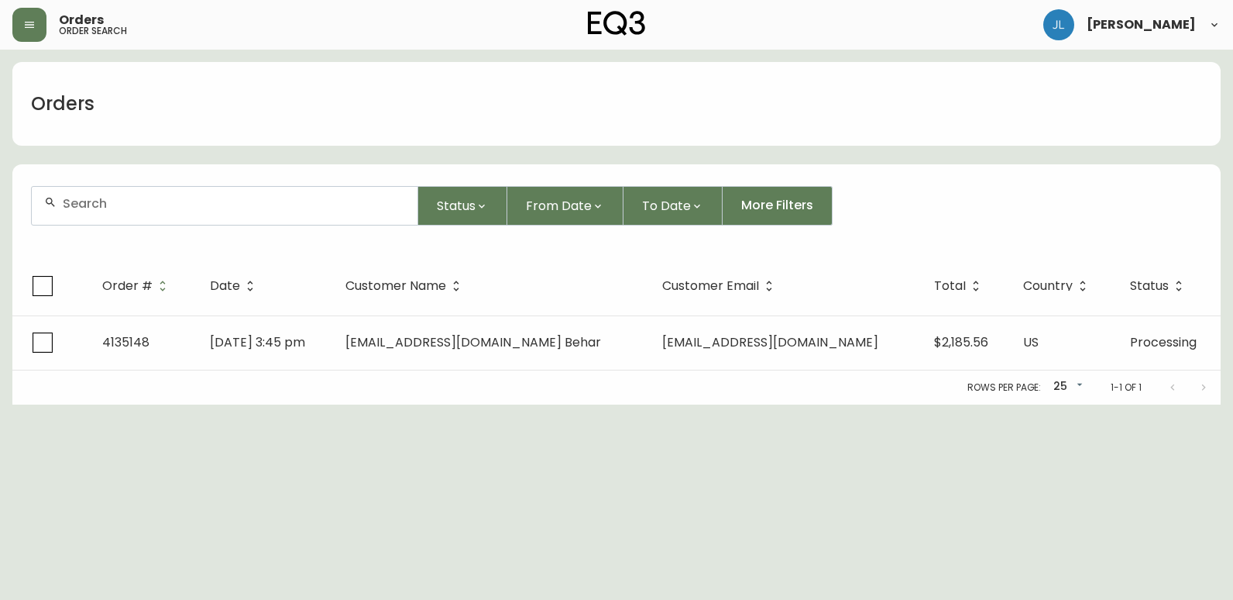
click at [144, 205] on input "text" at bounding box center [234, 203] width 342 height 15
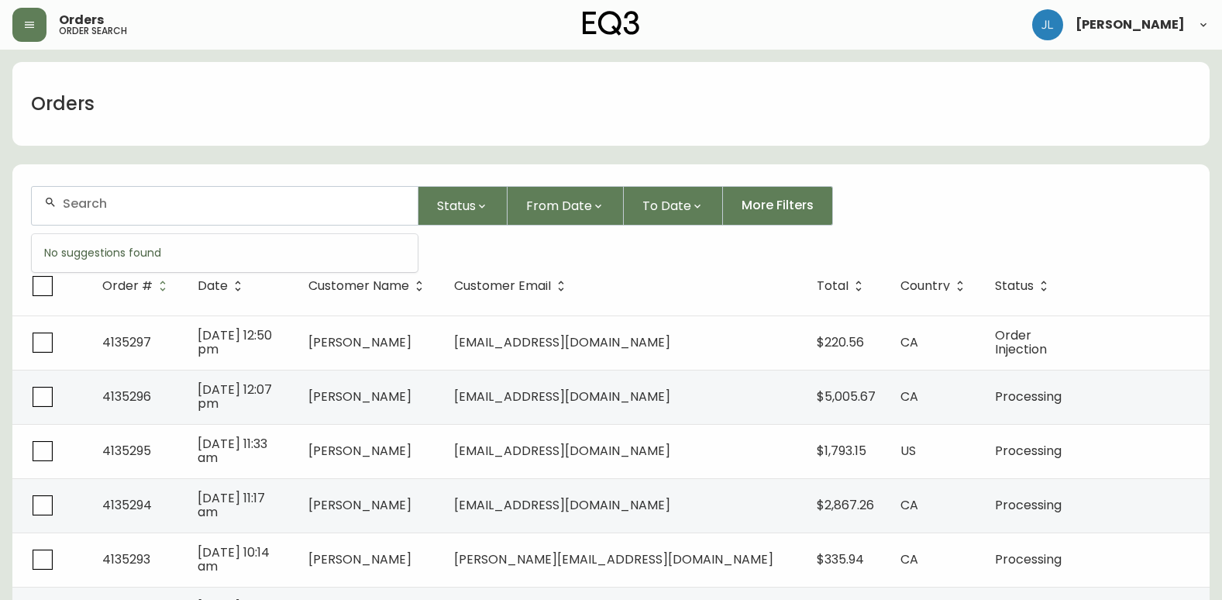
paste input "4102203"
type input "4102203"
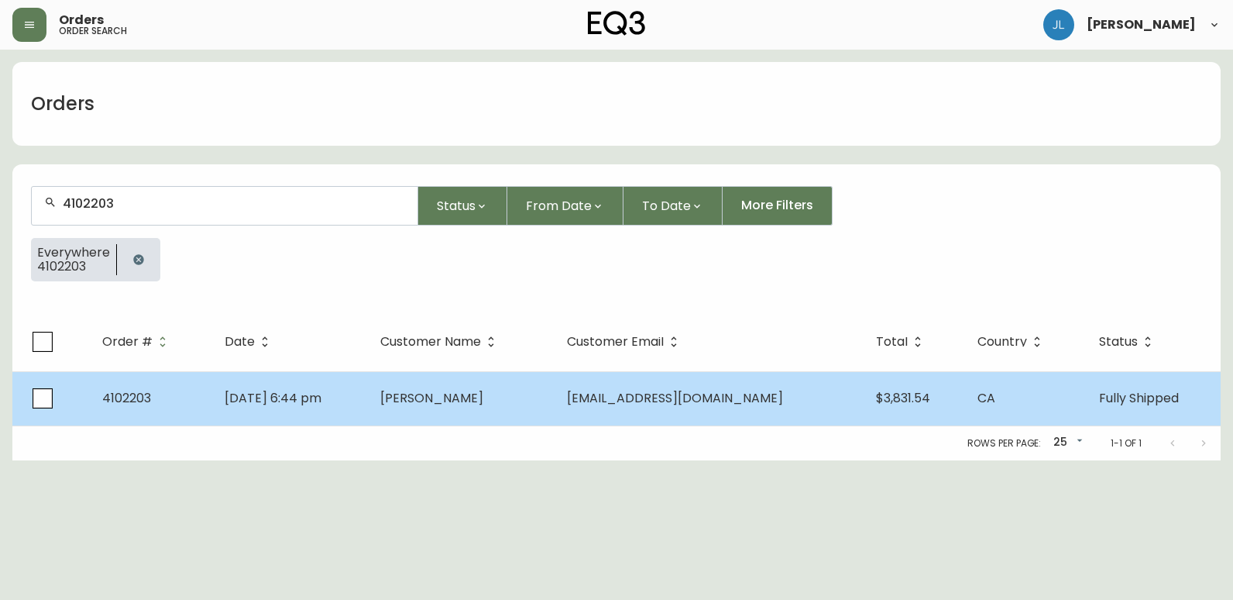
click at [368, 384] on td "[DATE] 6:44 pm" at bounding box center [290, 398] width 156 height 54
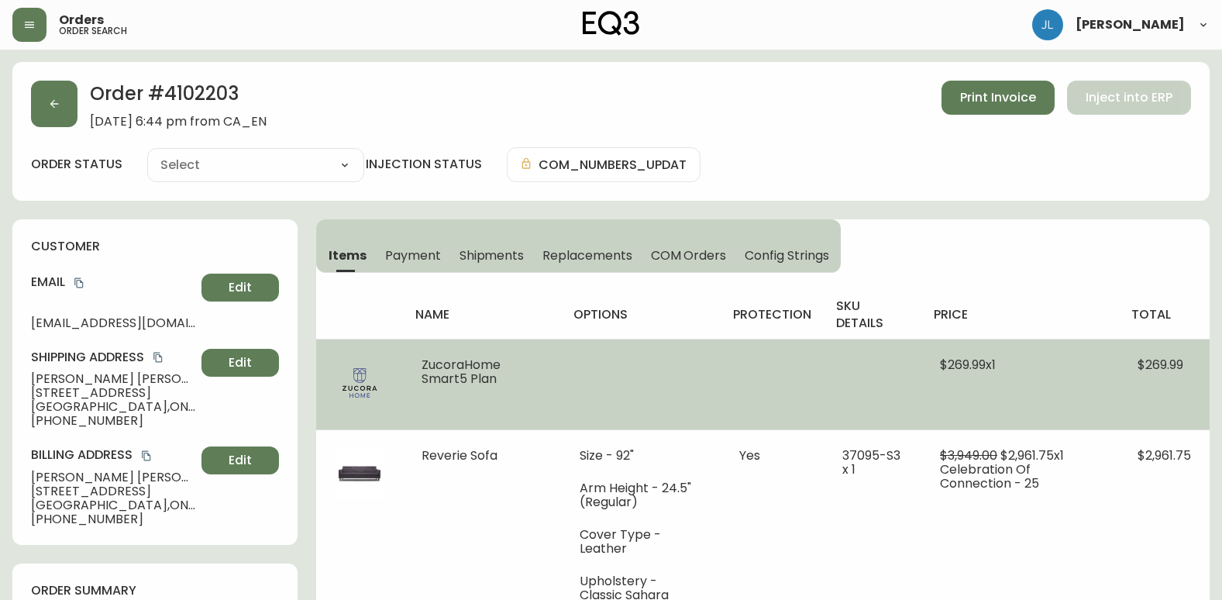
type input "Fully Shipped"
select select "FULLY_SHIPPED"
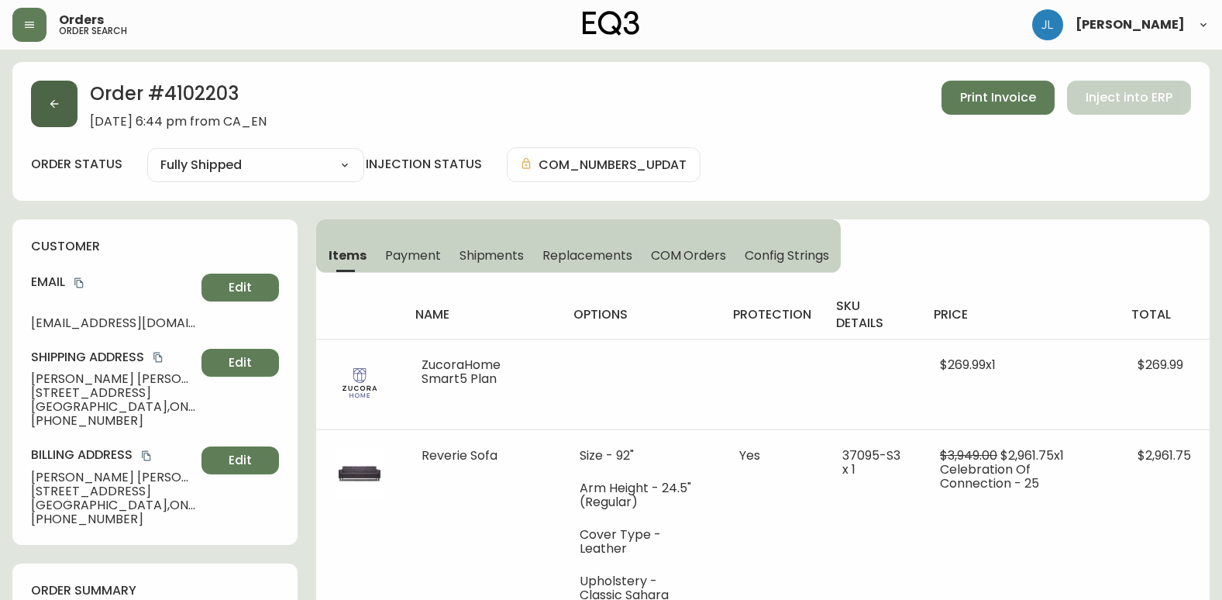
click at [57, 95] on button "button" at bounding box center [54, 104] width 46 height 46
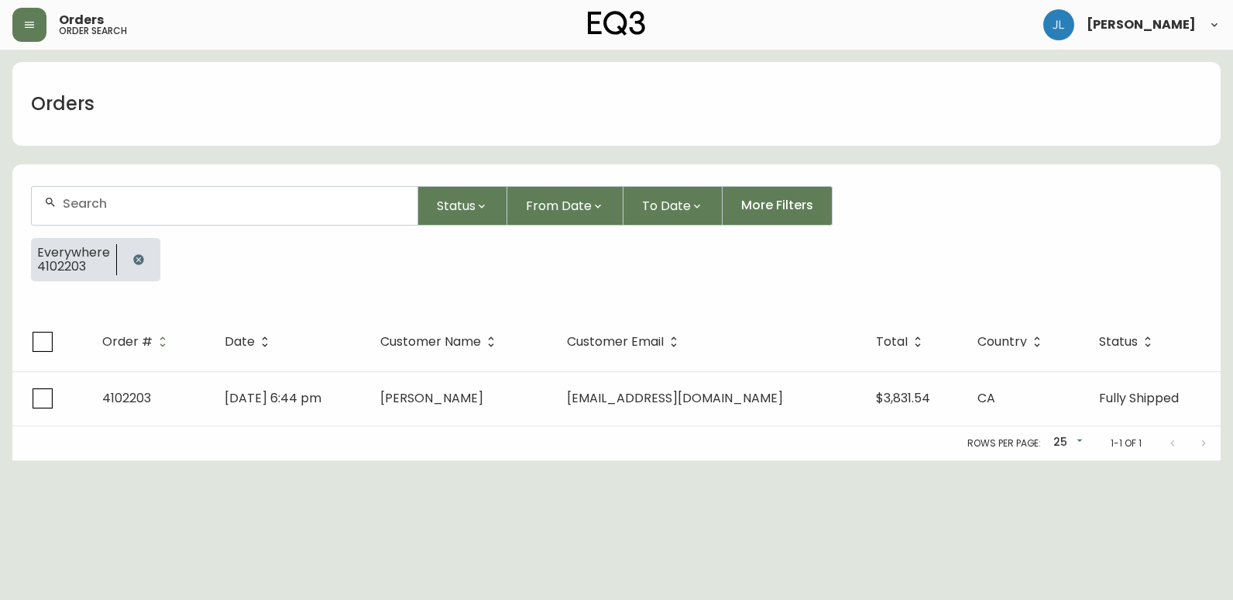
click at [140, 259] on icon "button" at bounding box center [138, 259] width 10 height 10
